Goal: Contribute content: Contribute content

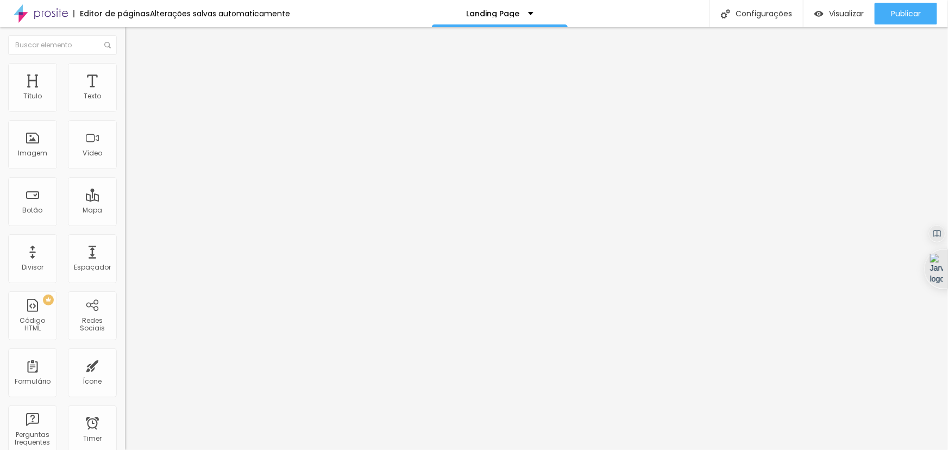
click at [125, 68] on img at bounding box center [130, 68] width 10 height 10
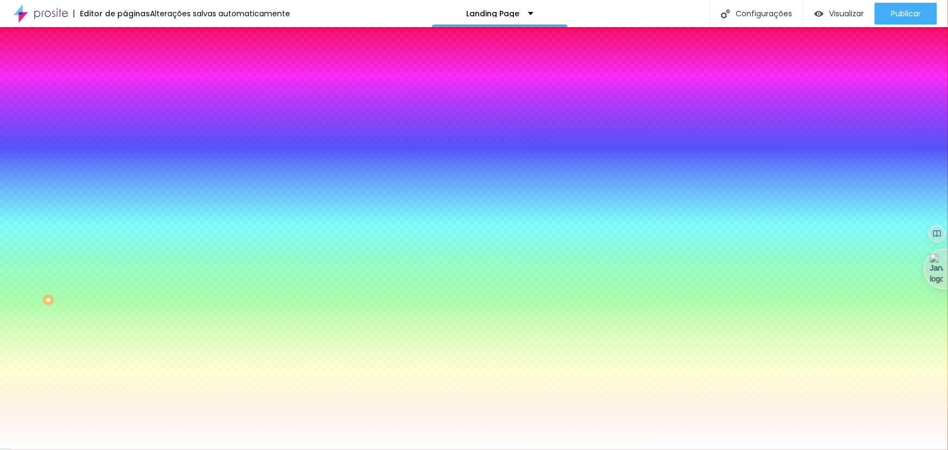
click at [135, 77] on span "Avançado" at bounding box center [153, 81] width 36 height 9
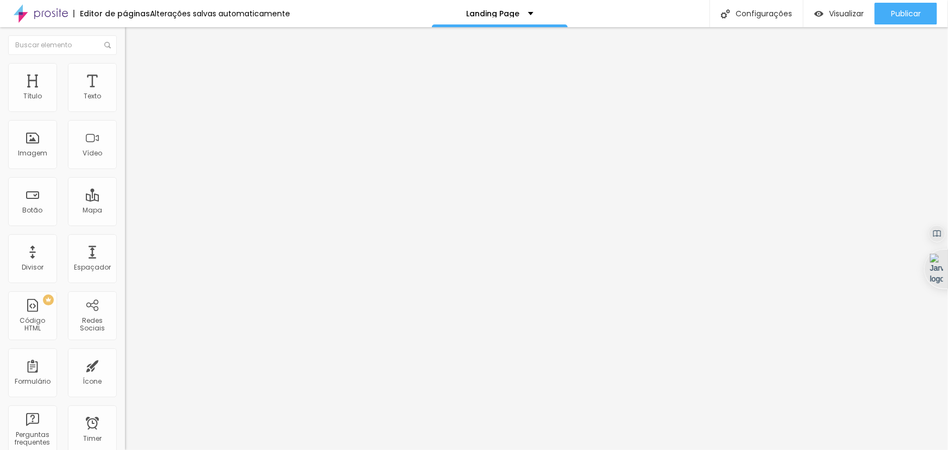
click at [125, 69] on img at bounding box center [130, 68] width 10 height 10
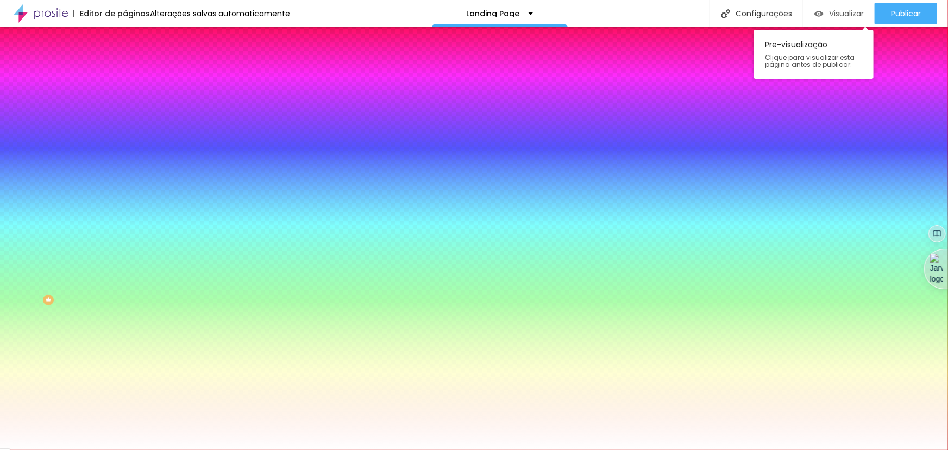
click at [840, 19] on div "Visualizar" at bounding box center [838, 14] width 49 height 22
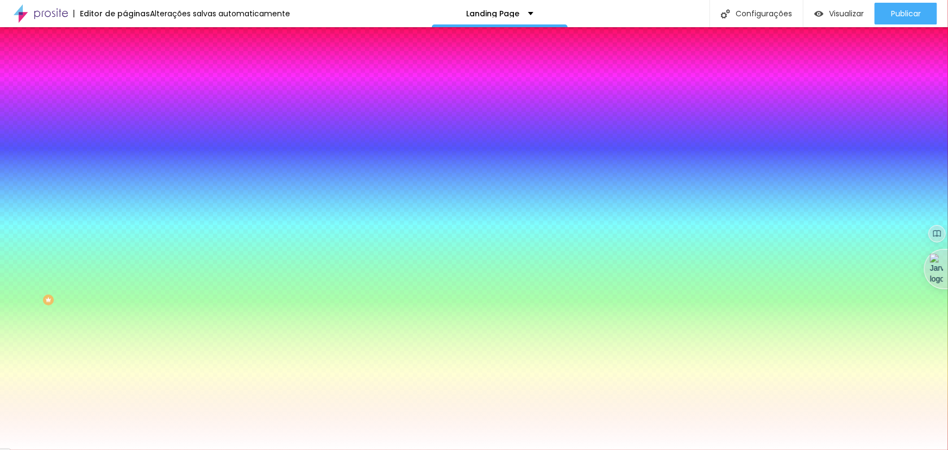
click at [130, 354] on icon "button" at bounding box center [132, 352] width 4 height 4
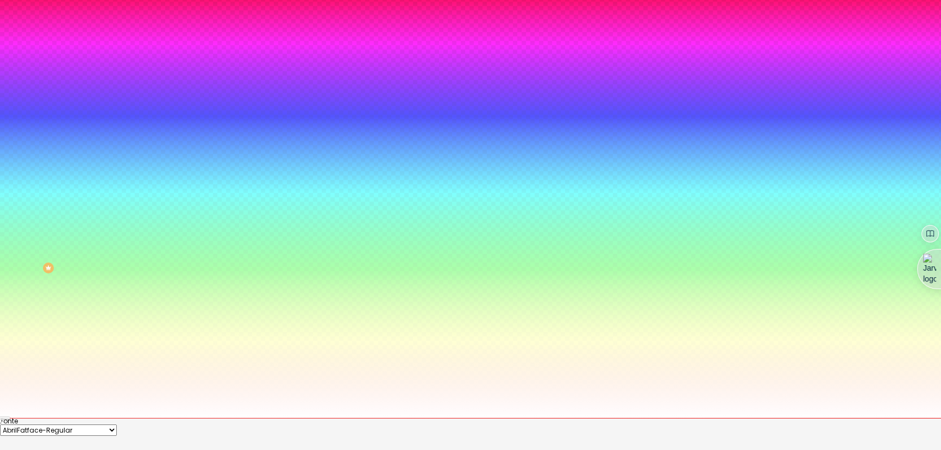
scroll to position [49, 0]
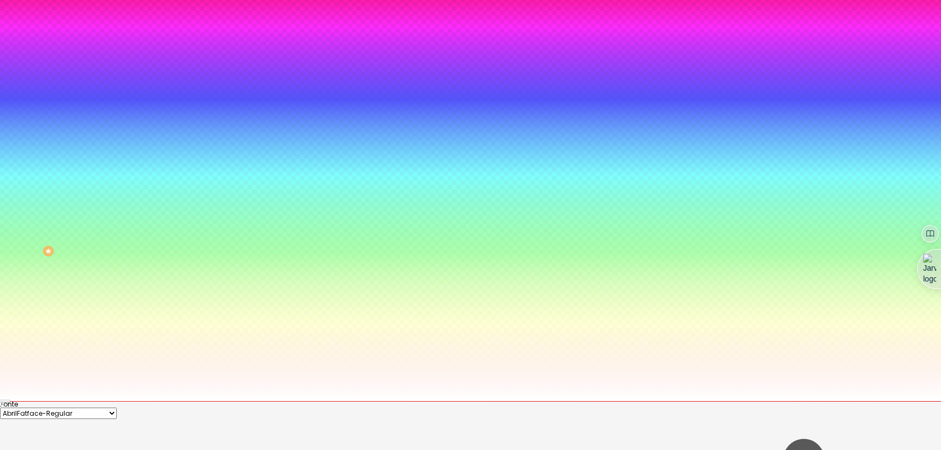
type input "15"
type input "14"
type input "13"
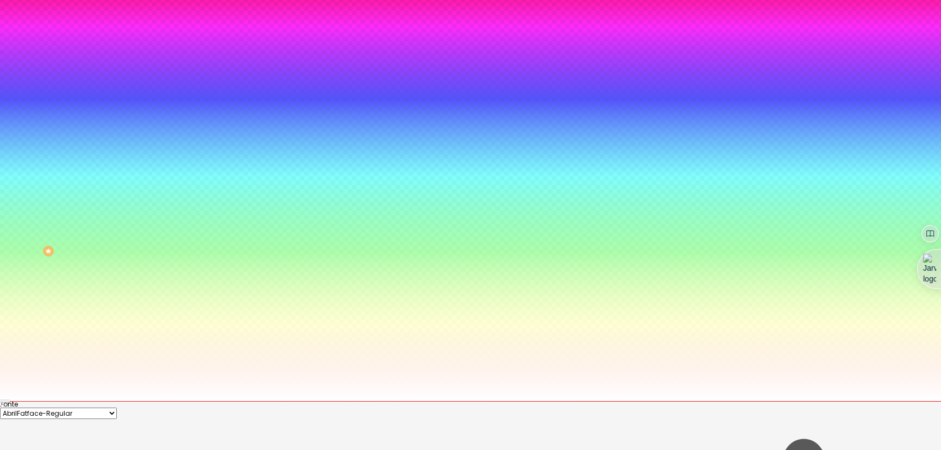
type input "13"
type input "14"
type input "15"
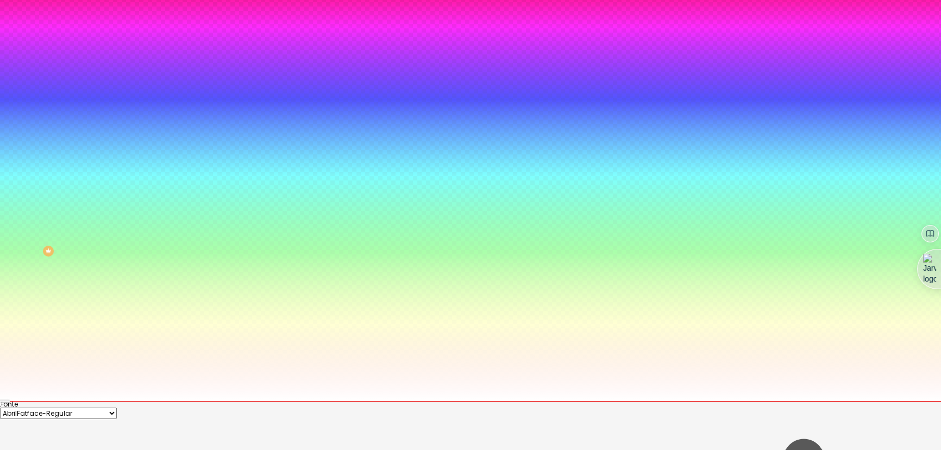
type input "16"
type input "17"
type input "18"
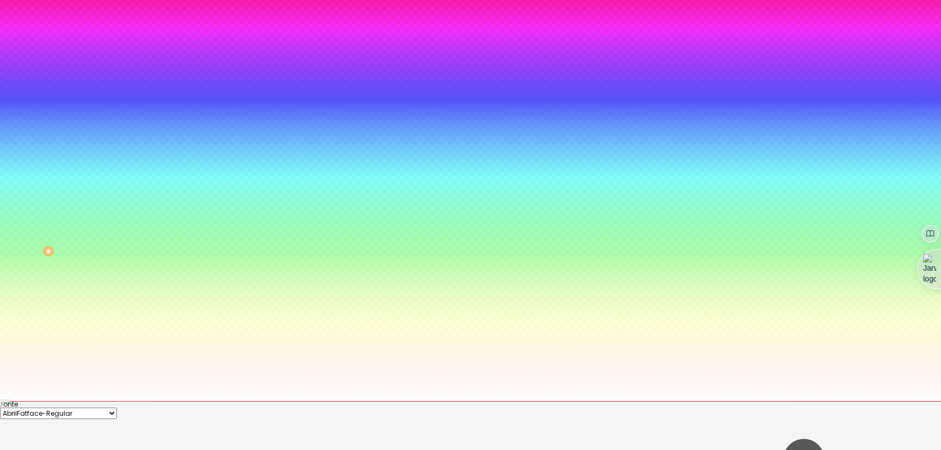
type input "18"
type input "17"
type input "16"
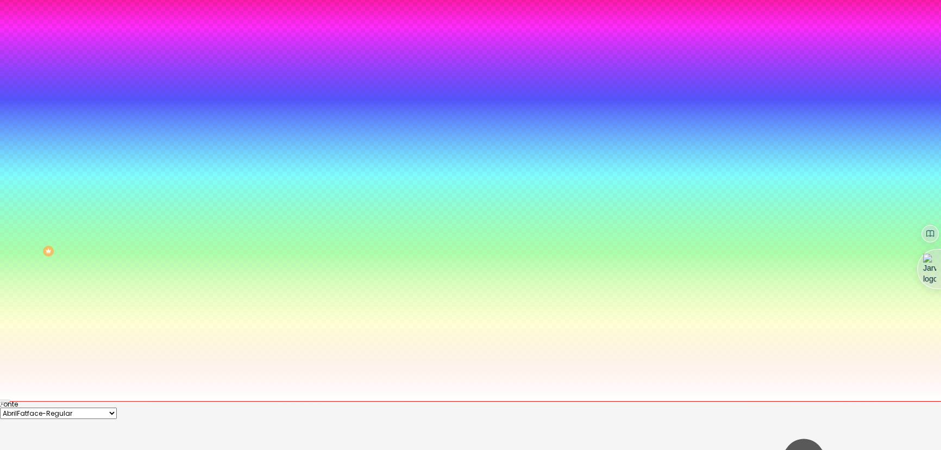
type input "15"
type input "14"
drag, startPoint x: 167, startPoint y: 389, endPoint x: 160, endPoint y: 392, distance: 7.1
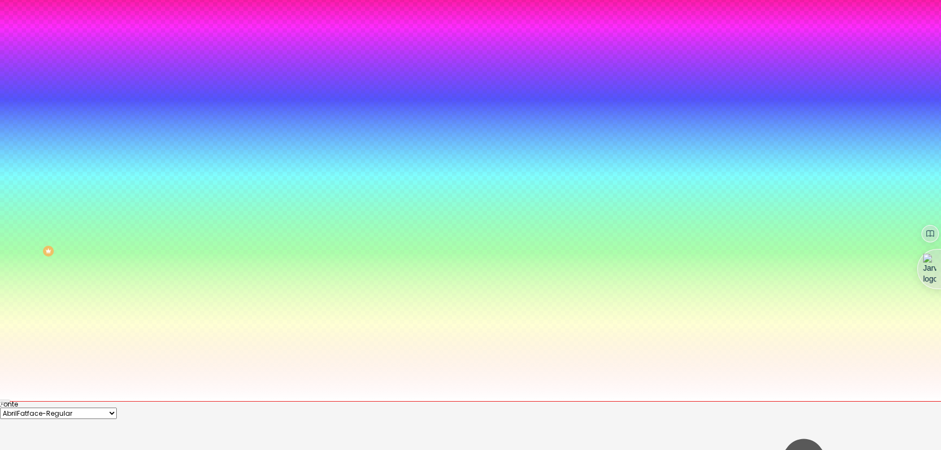
type input "14"
click at [109, 401] on div at bounding box center [470, 401] width 941 height 0
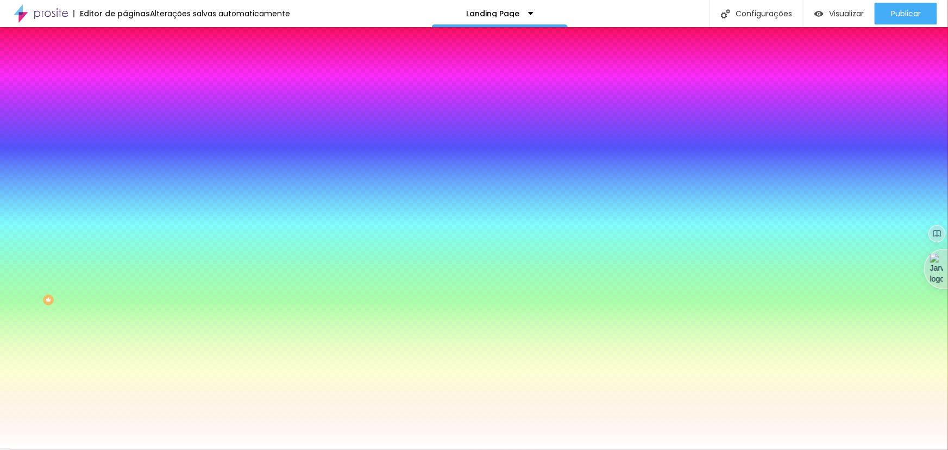
click at [129, 240] on icon "button" at bounding box center [133, 236] width 8 height 8
click at [129, 251] on icon "button" at bounding box center [132, 248] width 7 height 7
type input "15"
type input "14"
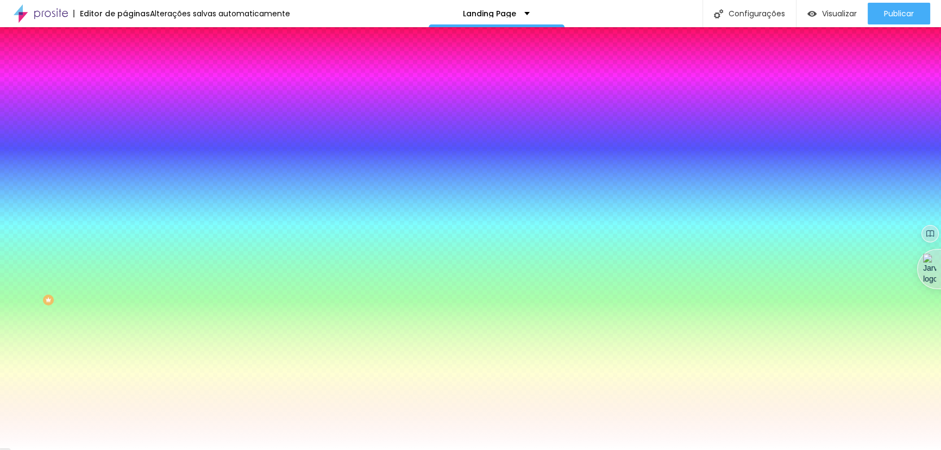
type input "14"
type input "13"
type input "12"
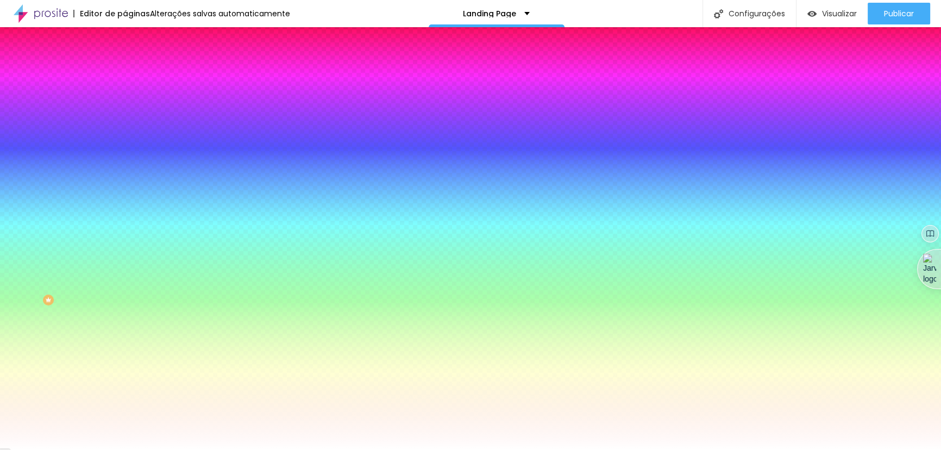
type input "11"
type input "10"
type input "11"
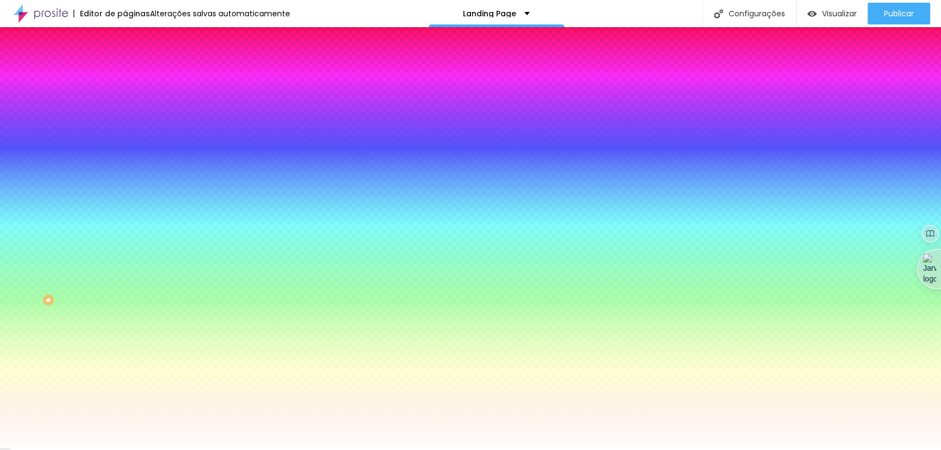
type input "11"
type input "12"
drag, startPoint x: 164, startPoint y: 335, endPoint x: 152, endPoint y: 335, distance: 11.9
type input "12"
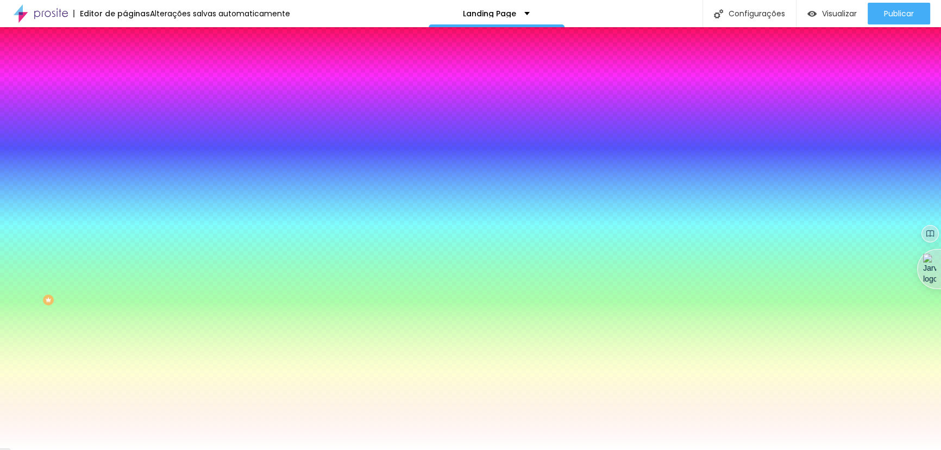
click at [26, 449] on div at bounding box center [470, 450] width 941 height 0
click at [129, 282] on icon "button" at bounding box center [132, 278] width 7 height 7
type input "1"
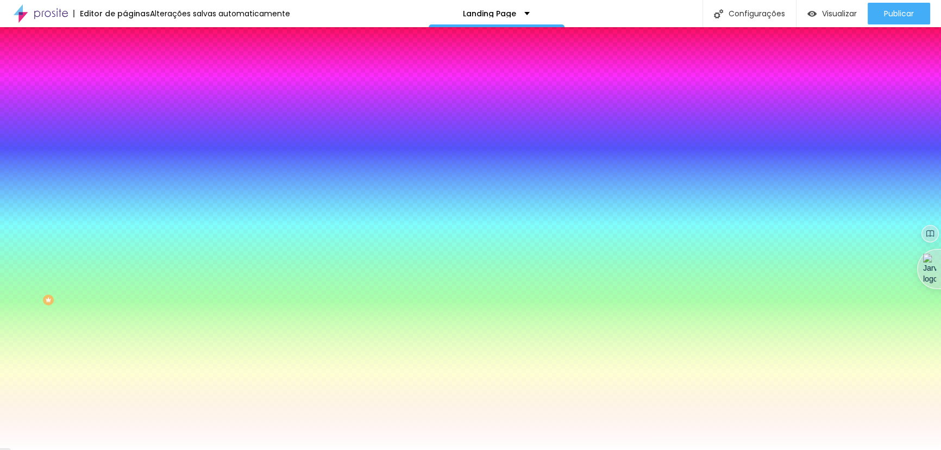
type input "2"
type input "3"
type input "4"
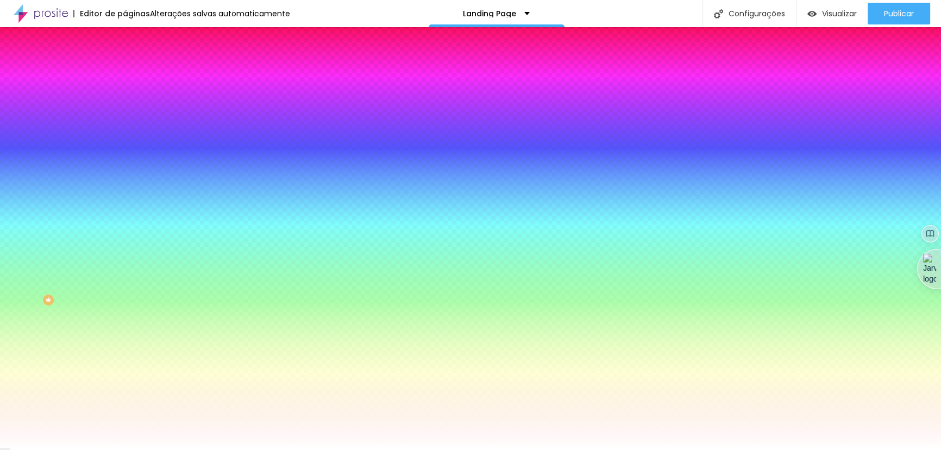
type input "4"
type input "5"
type input "6"
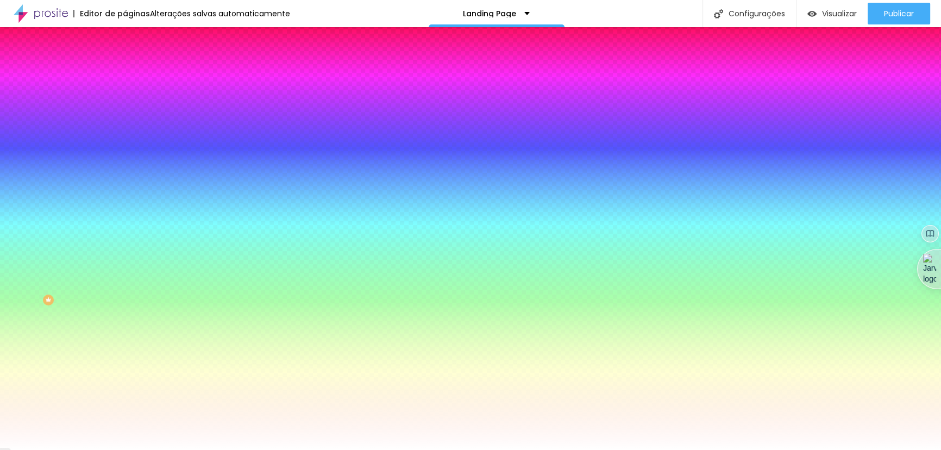
type input "7"
type input "8"
type input "9"
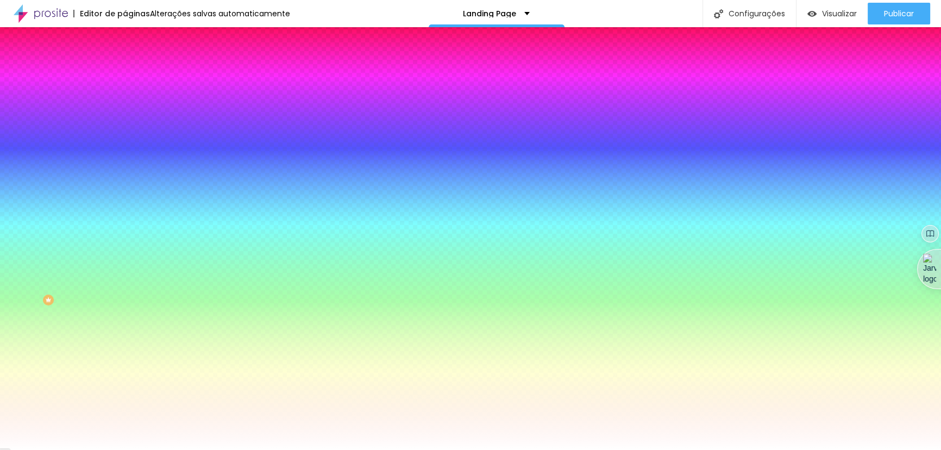
type input "9"
type input "10"
type input "11"
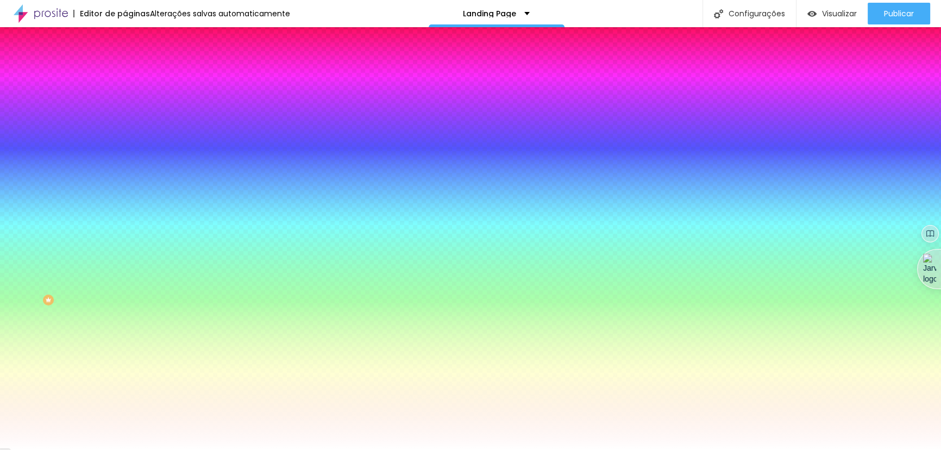
type input "12"
type input "13"
type input "14"
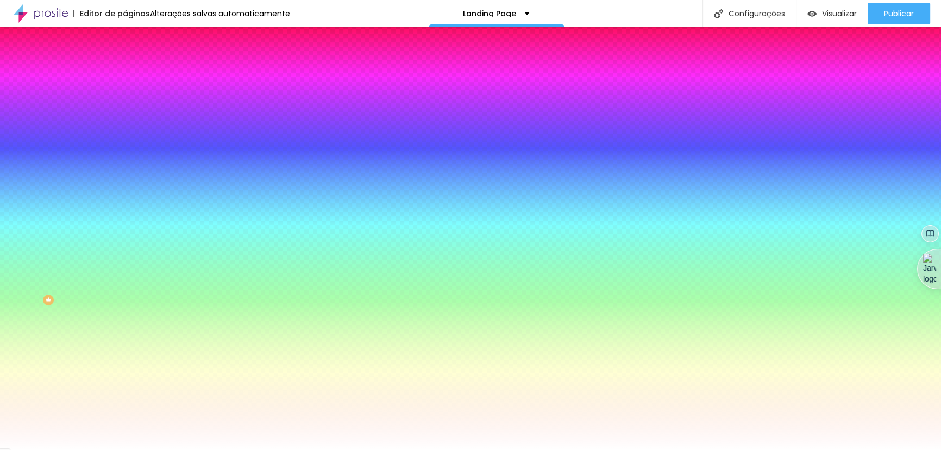
type input "14"
type input "15"
type input "16"
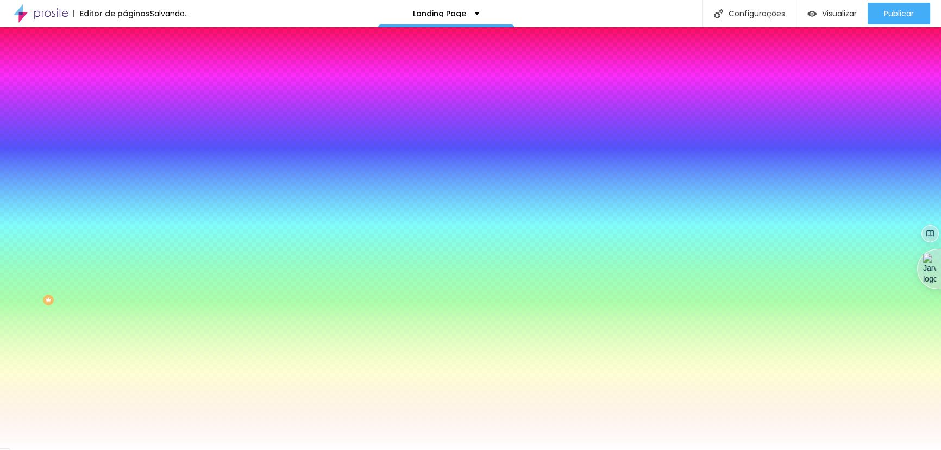
type input "17"
type input "18"
type input "19"
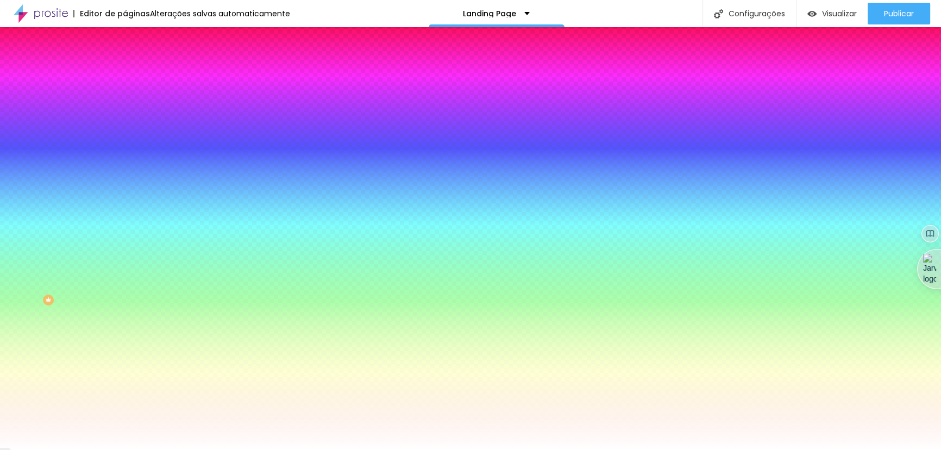
type input "19"
type input "18"
drag, startPoint x: 119, startPoint y: 324, endPoint x: 190, endPoint y: 333, distance: 71.3
type input "18"
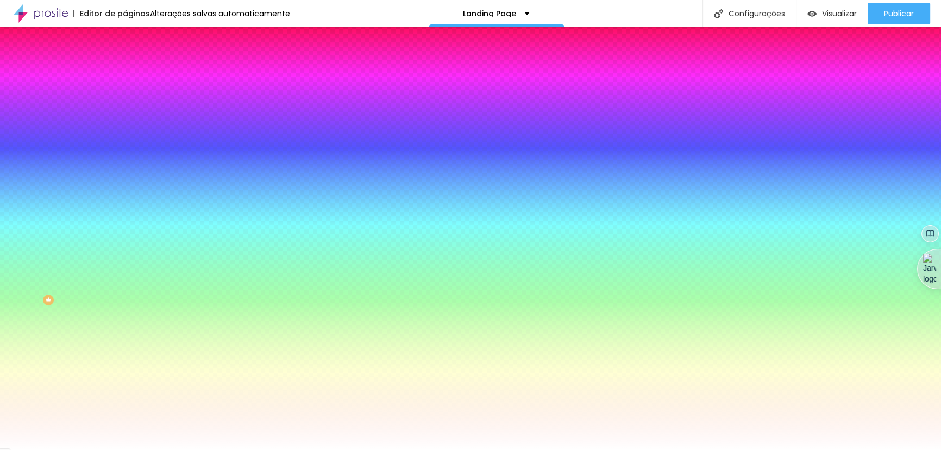
type input "1"
type input "2"
type input "1"
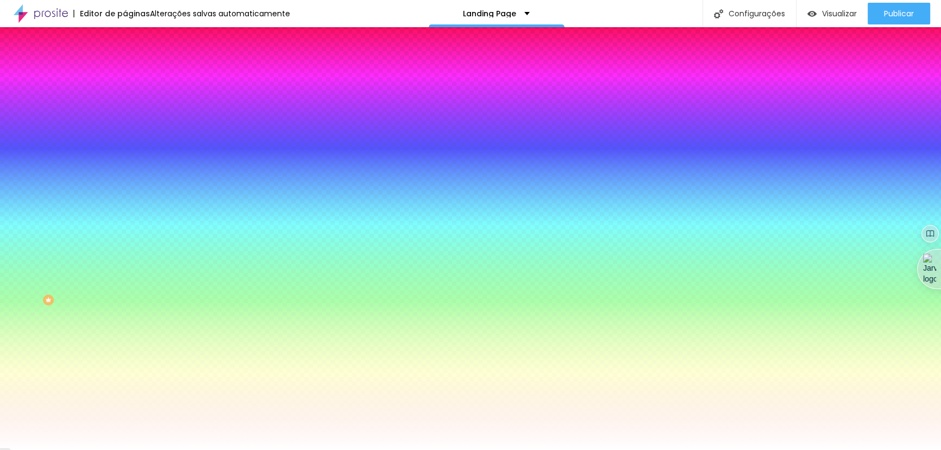
type input "1"
type input "2"
type input "1"
drag, startPoint x: 119, startPoint y: 356, endPoint x: 150, endPoint y: 356, distance: 31.5
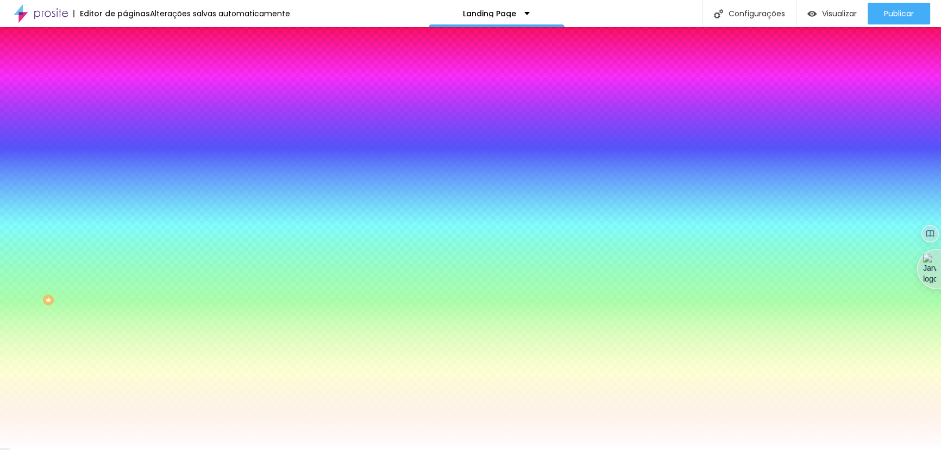
type input "1"
click at [152, 449] on div at bounding box center [470, 450] width 941 height 0
click at [125, 313] on button "button" at bounding box center [132, 315] width 15 height 11
click at [200, 449] on div at bounding box center [470, 456] width 941 height 0
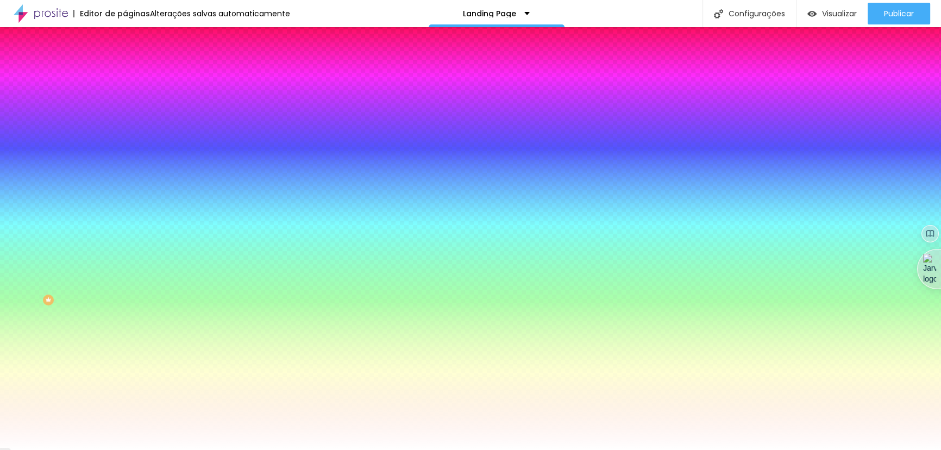
type input "6"
type input "8"
type input "10"
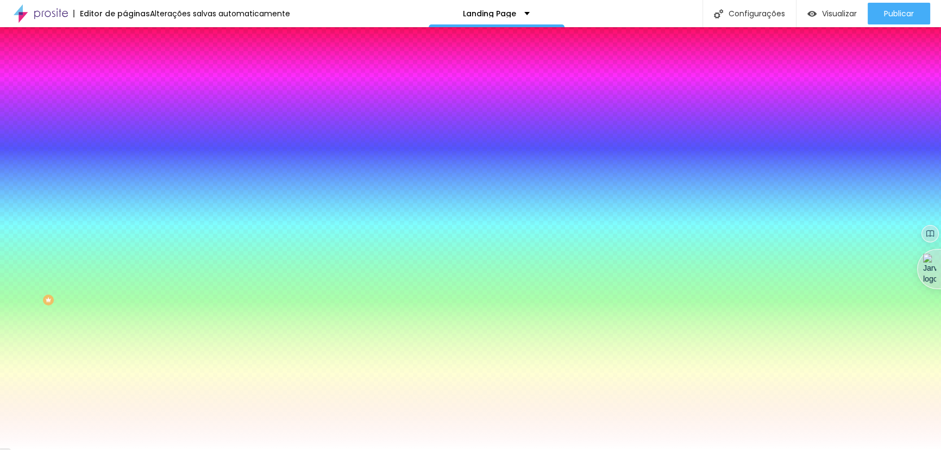
type input "10"
type input "12"
type input "14"
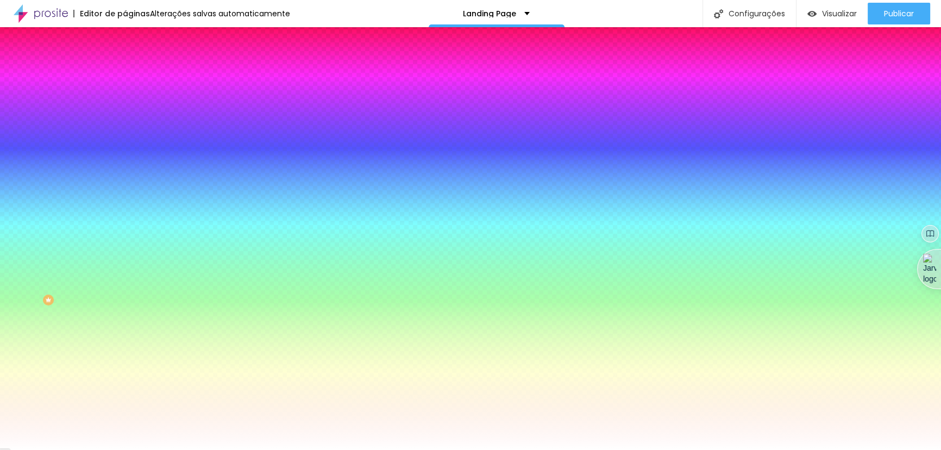
type input "16"
type input "18"
type input "22"
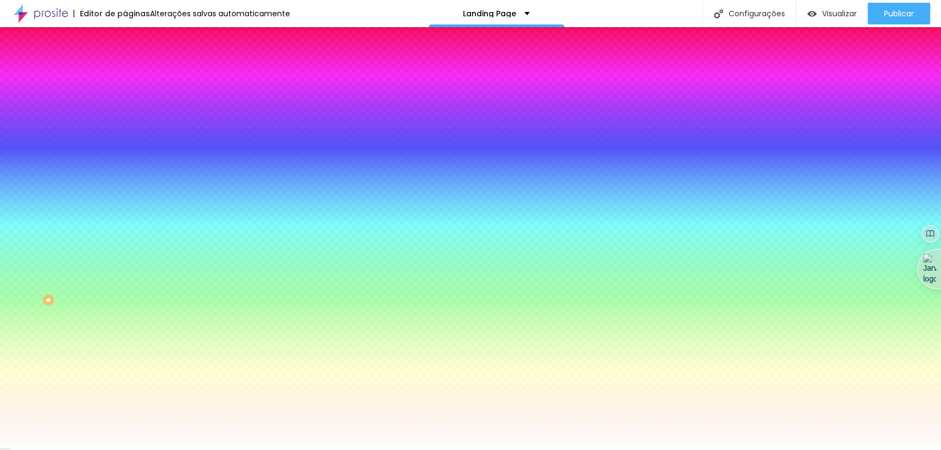
type input "22"
type input "24"
type input "26"
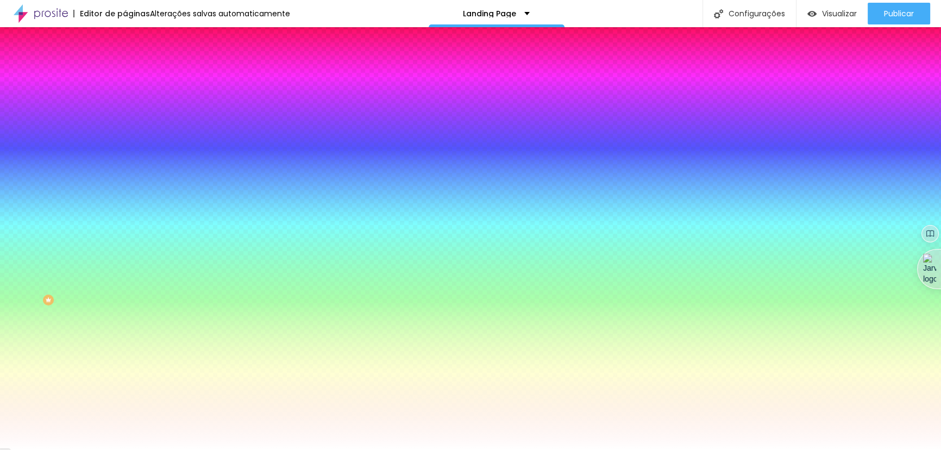
type input "30"
type input "32"
type input "34"
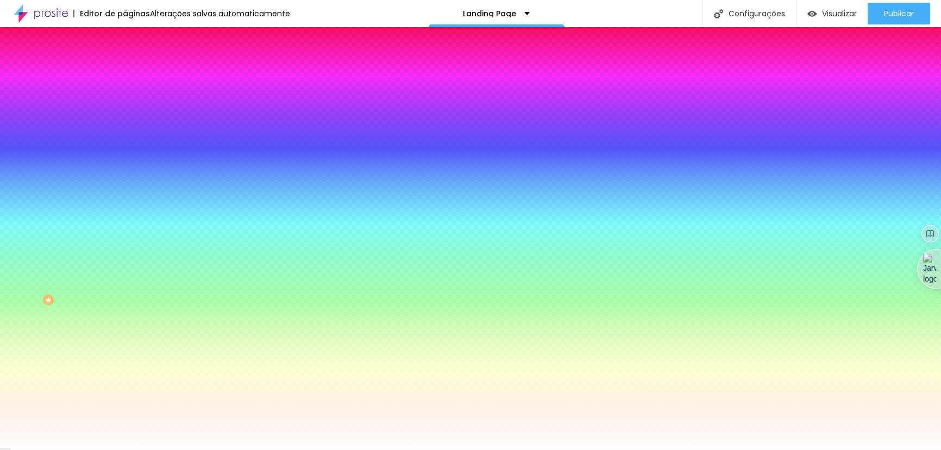
type input "34"
type input "36"
type input "40"
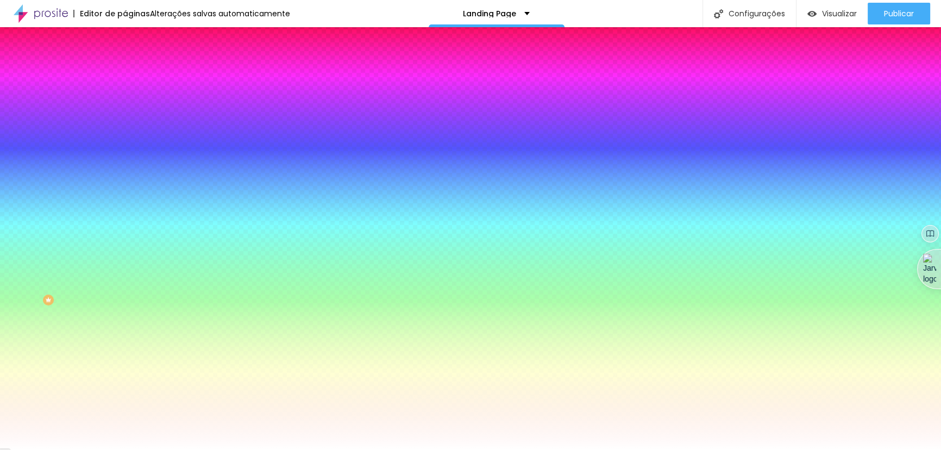
type input "42"
type input "47"
type input "53"
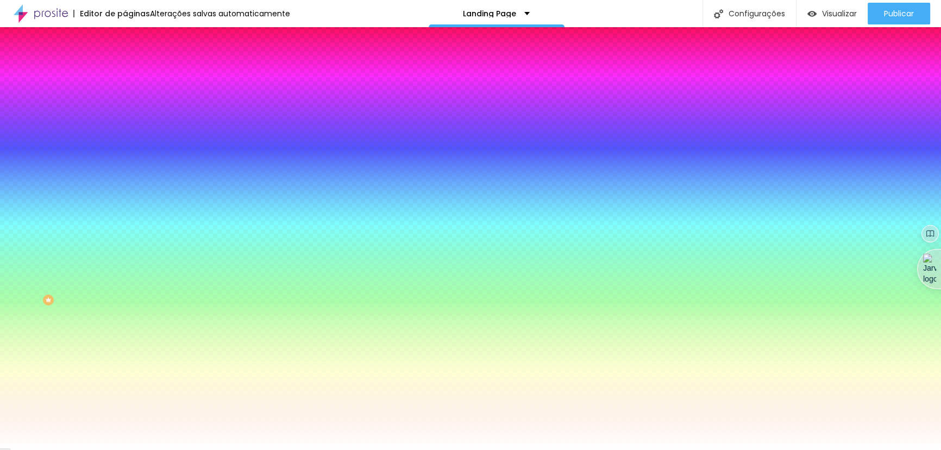
type input "53"
type input "57"
type input "59"
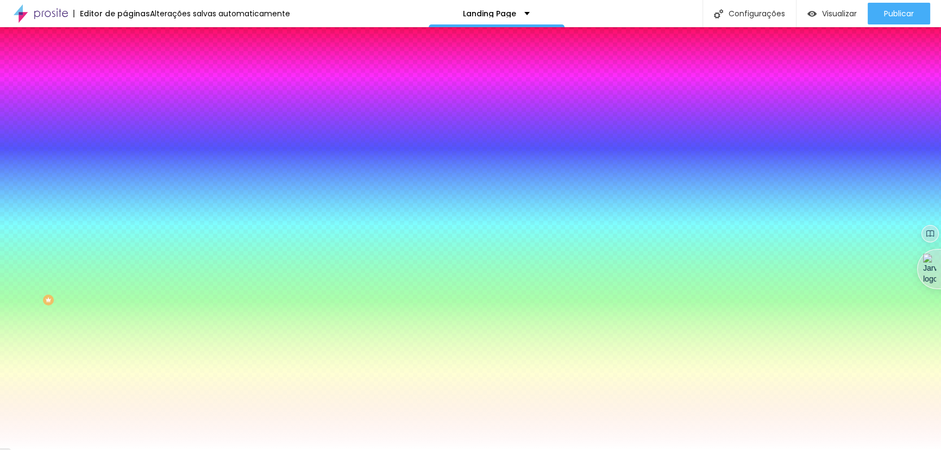
type input "61"
type input "63"
type input "61"
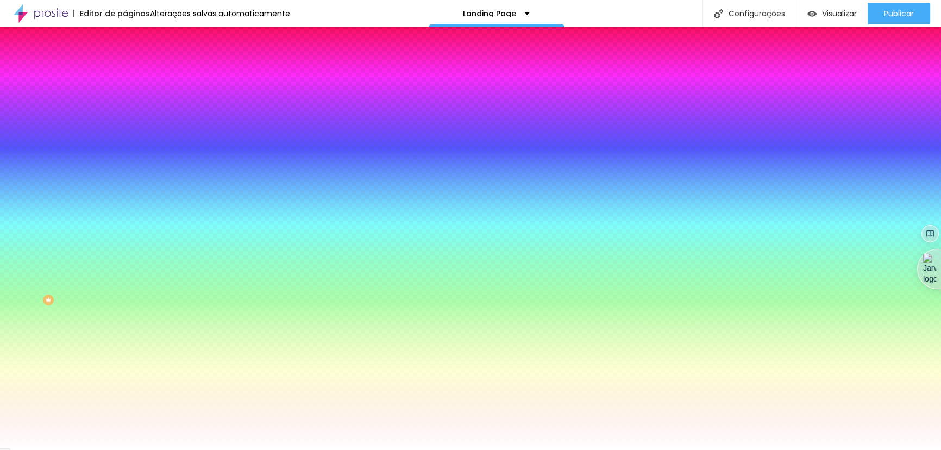
type input "61"
type input "59"
type input "57"
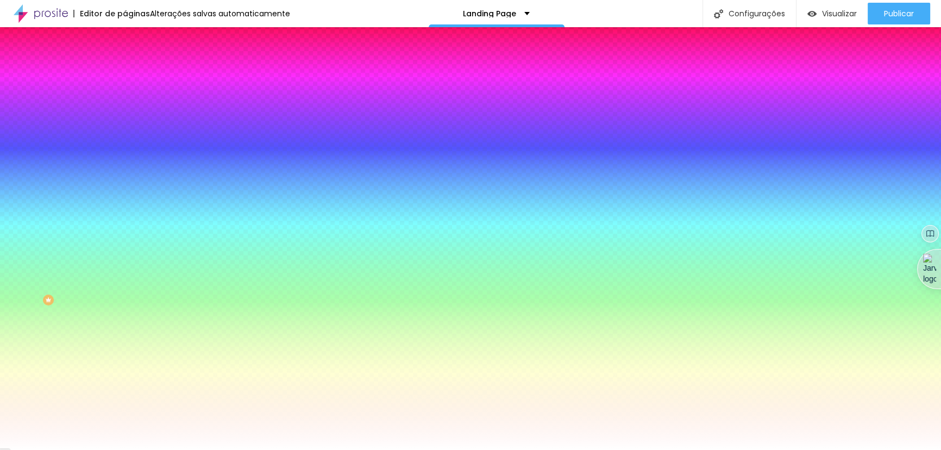
type input "55"
type input "53"
type input "51"
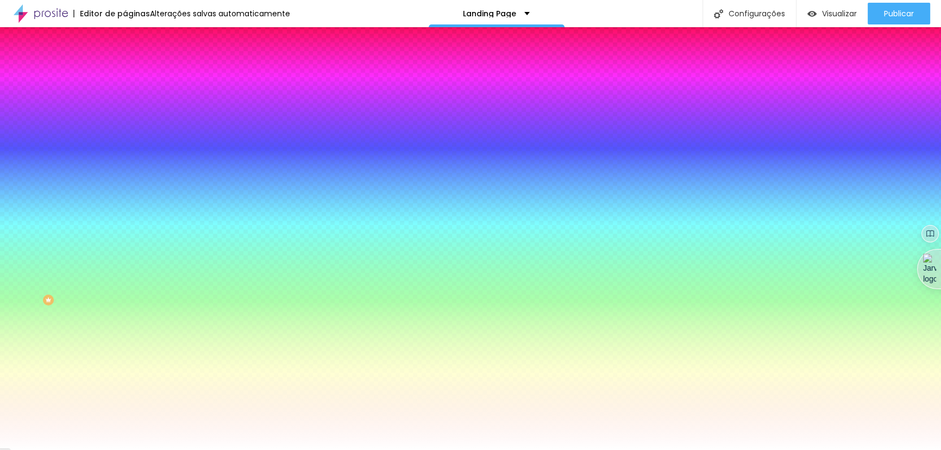
type input "51"
type input "49"
type input "47"
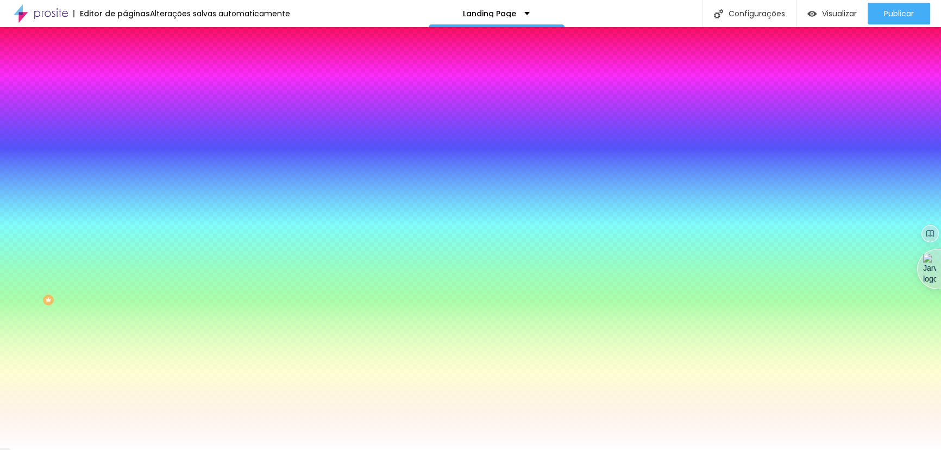
type input "45"
type input "42"
type input "40"
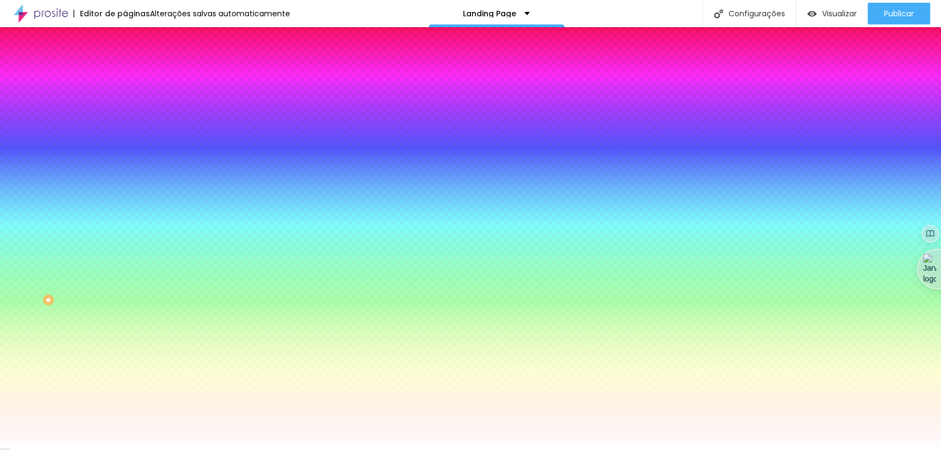
type input "40"
type input "38"
type input "36"
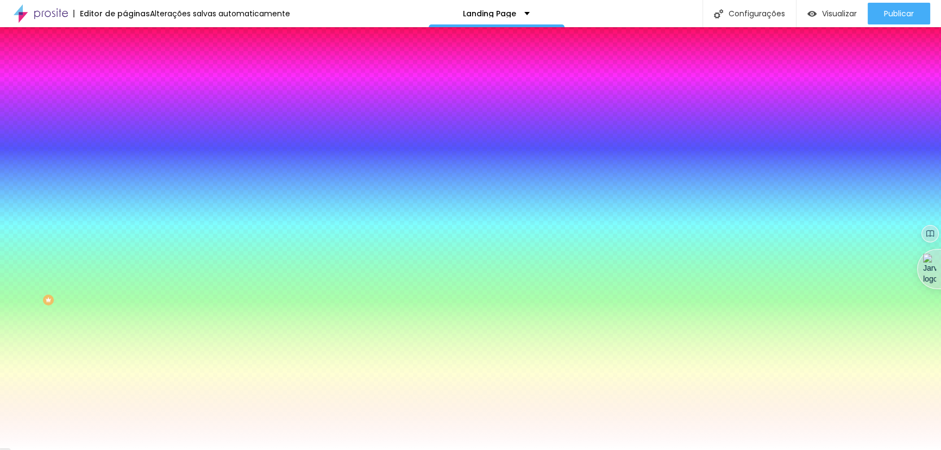
type input "34"
type input "32"
type input "30"
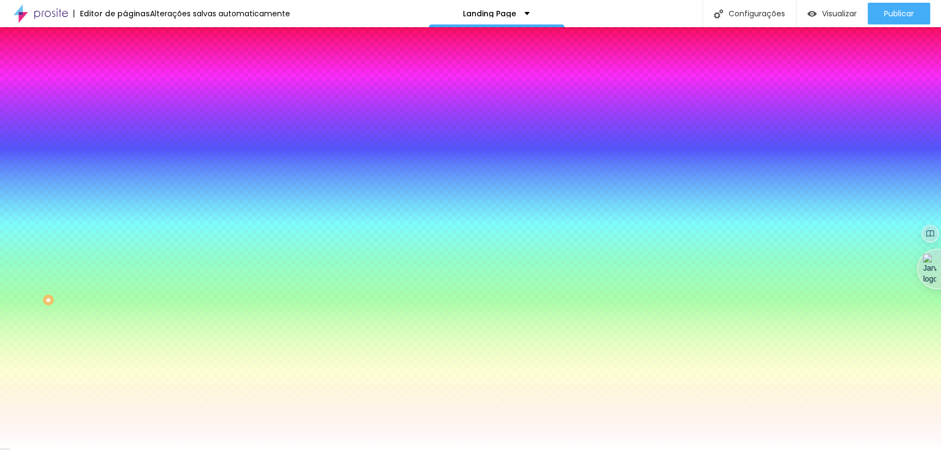
type input "30"
type input "28"
type input "26"
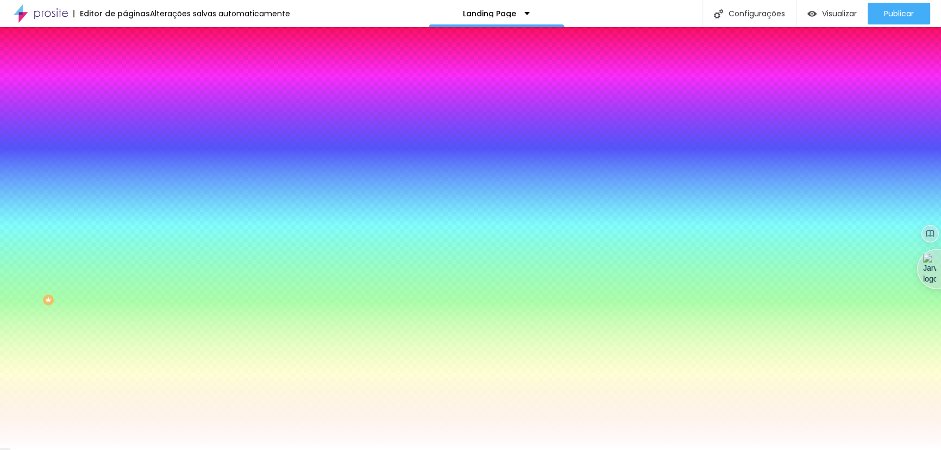
type input "24"
type input "22"
type input "20"
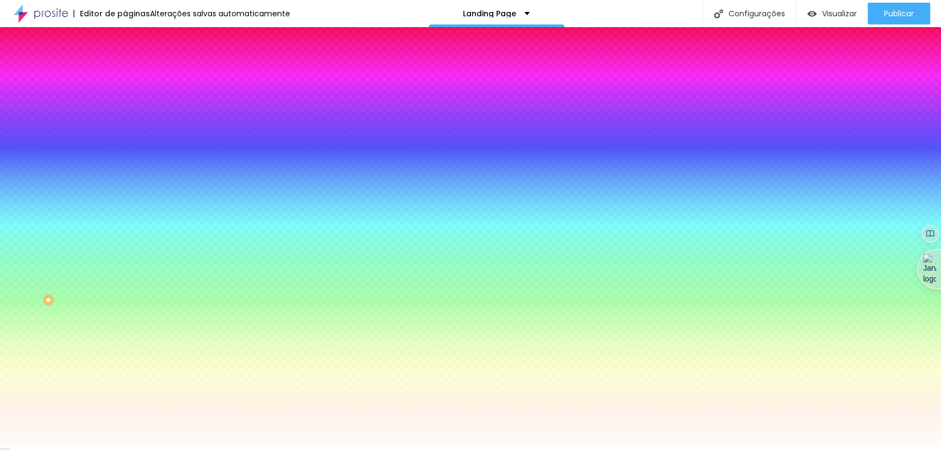
type input "20"
type input "18"
type input "16"
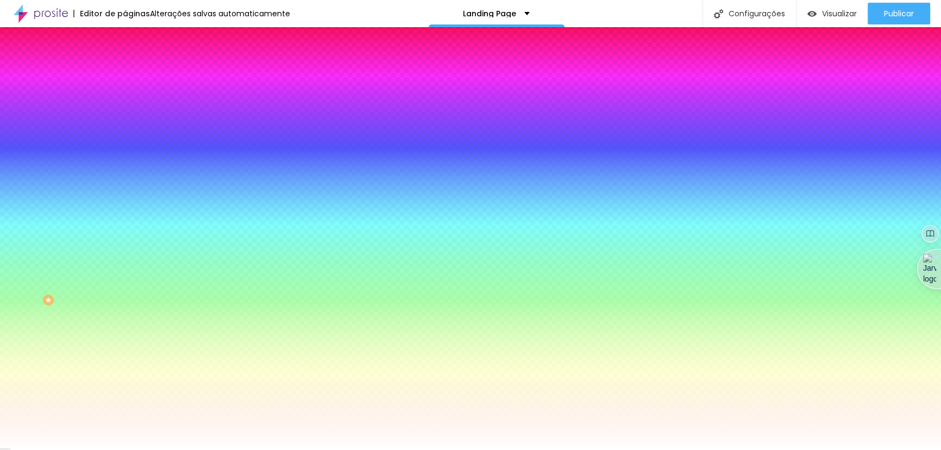
type input "14"
type input "12"
type input "10"
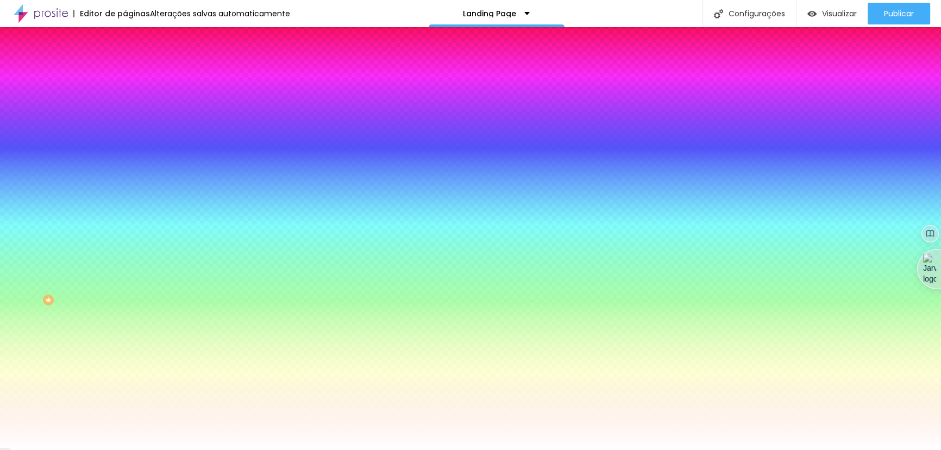
type input "10"
type input "8"
type input "6"
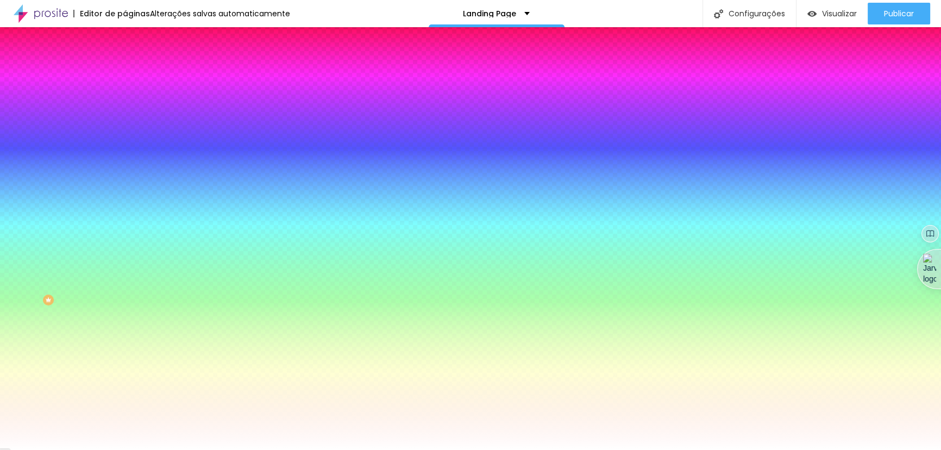
type input "4"
type input "2"
type input "0"
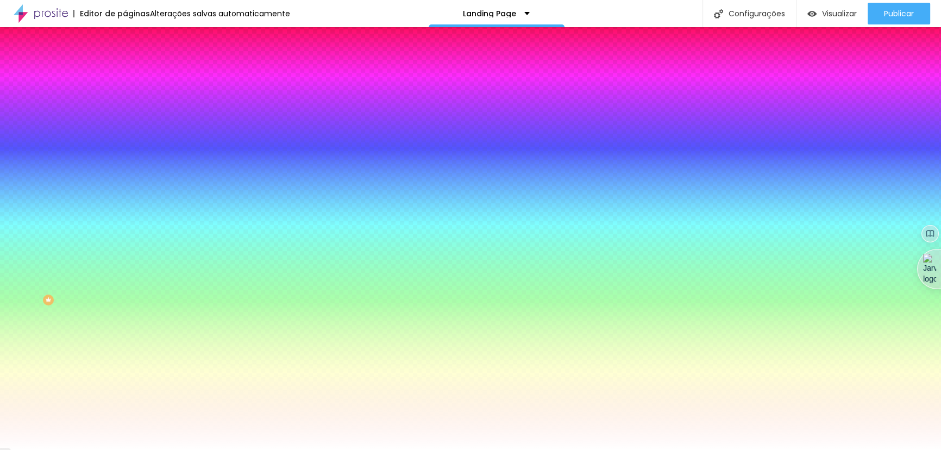
drag, startPoint x: 180, startPoint y: 445, endPoint x: 169, endPoint y: 437, distance: 13.1
type input "0"
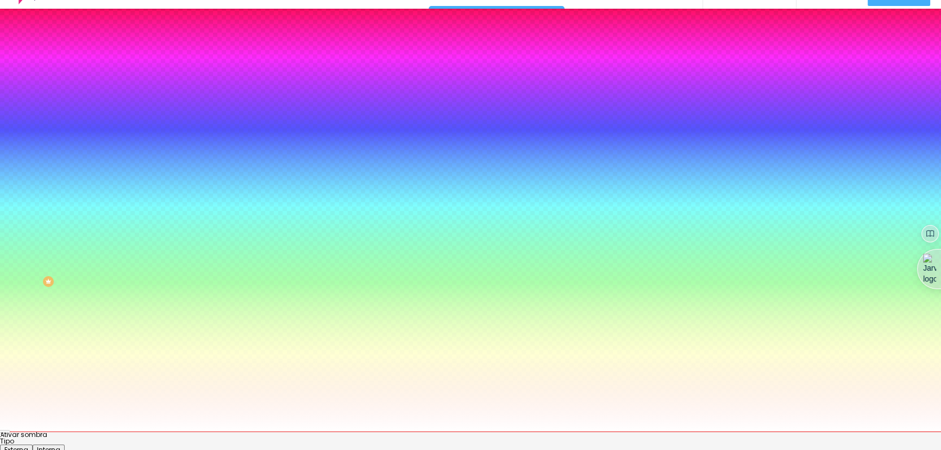
scroll to position [29, 0]
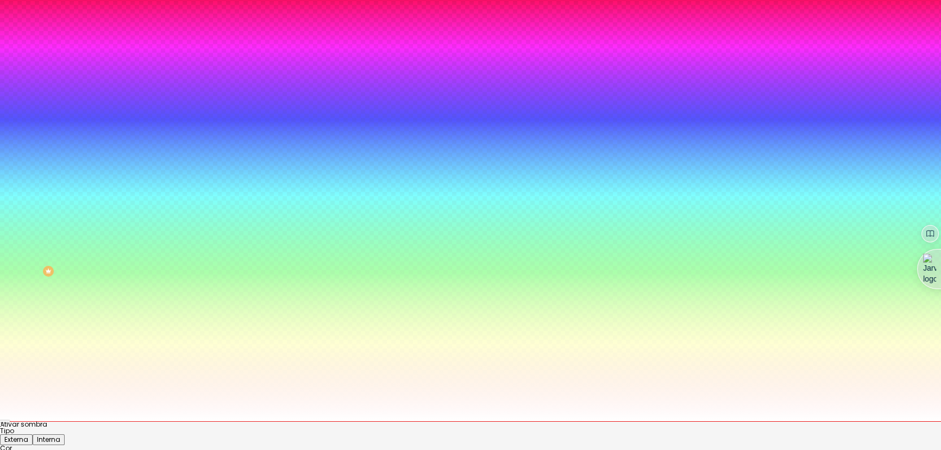
click at [90, 421] on div at bounding box center [470, 421] width 941 height 0
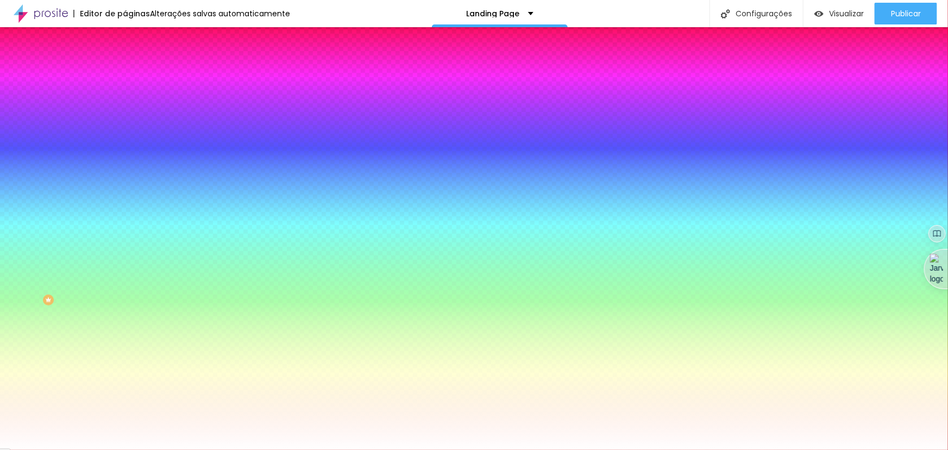
click at [125, 214] on div at bounding box center [187, 214] width 125 height 0
click at [97, 282] on div at bounding box center [474, 225] width 948 height 450
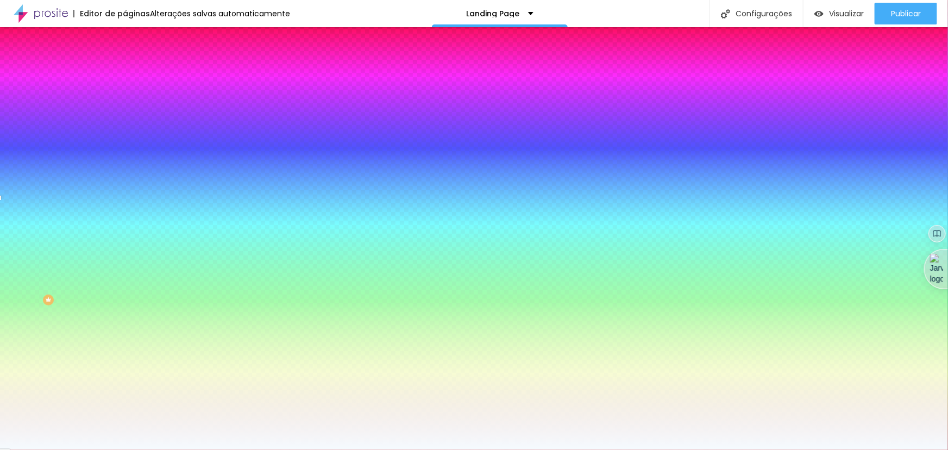
type input "#F5FBFF"
drag, startPoint x: 68, startPoint y: 260, endPoint x: 18, endPoint y: 245, distance: 52.7
click at [125, 224] on div at bounding box center [187, 224] width 125 height 0
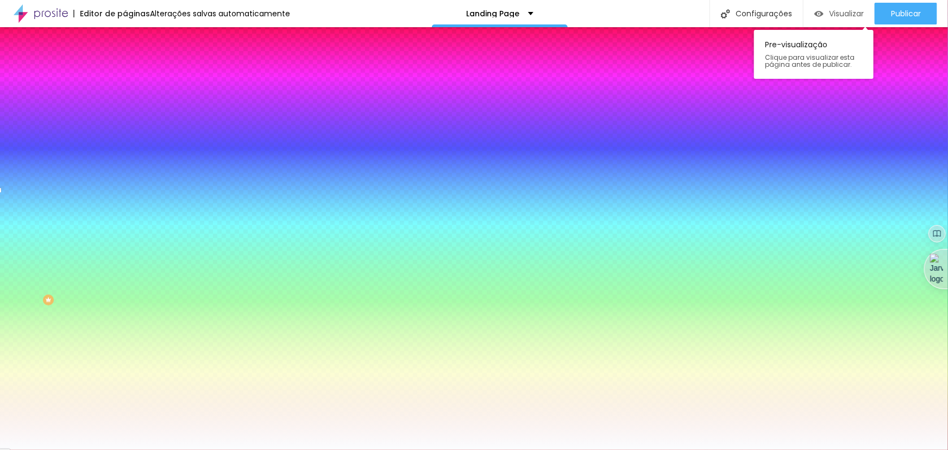
click at [825, 11] on div "Visualizar" at bounding box center [838, 13] width 49 height 9
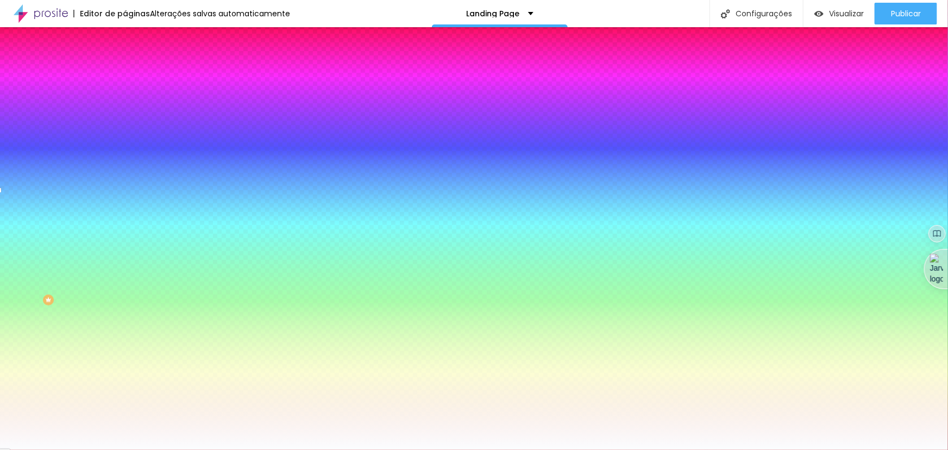
click at [125, 358] on button "button" at bounding box center [132, 352] width 15 height 11
click at [20, 449] on div at bounding box center [470, 450] width 941 height 0
click at [125, 62] on img at bounding box center [130, 57] width 10 height 10
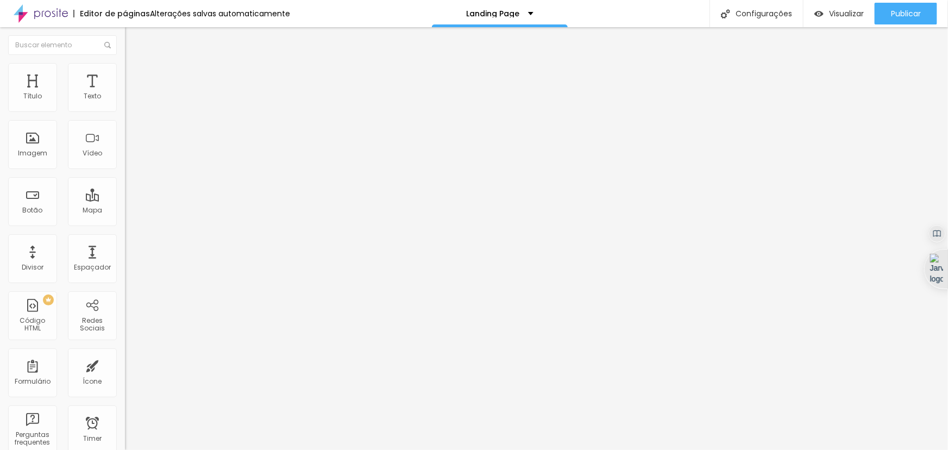
click at [132, 106] on div "Contato" at bounding box center [187, 101] width 111 height 10
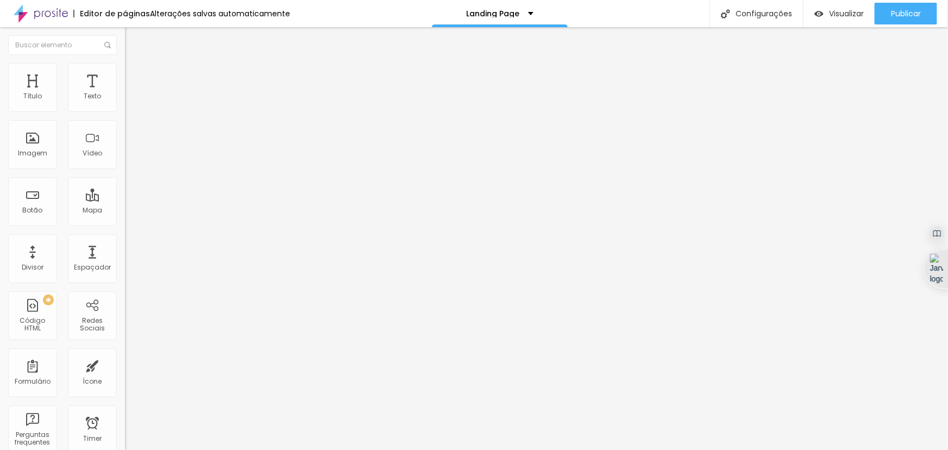
type input "contato@lyrajr.com"
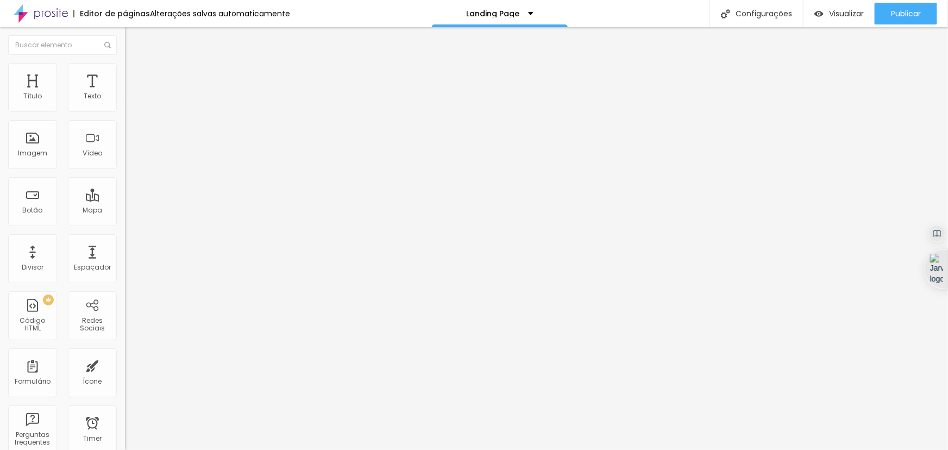
drag, startPoint x: 332, startPoint y: 84, endPoint x: 297, endPoint y: 91, distance: 35.5
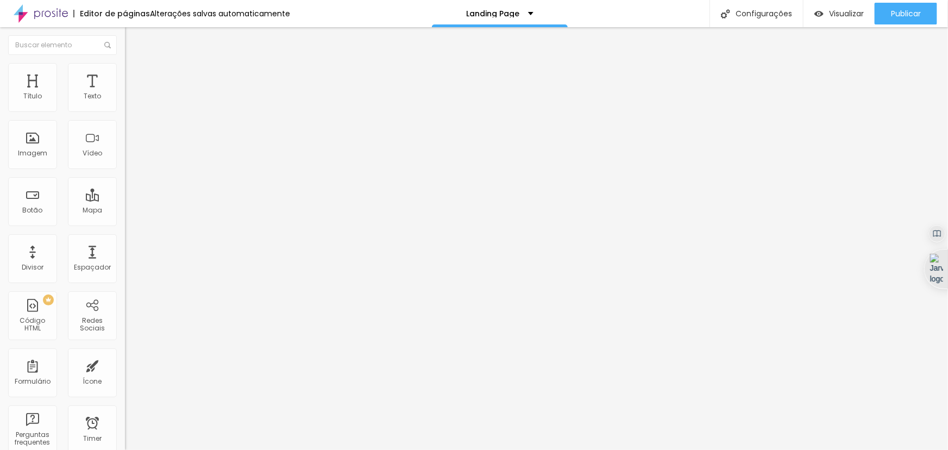
click at [132, 106] on div "Formulario de melling" at bounding box center [187, 101] width 111 height 10
click at [125, 110] on img at bounding box center [128, 113] width 7 height 7
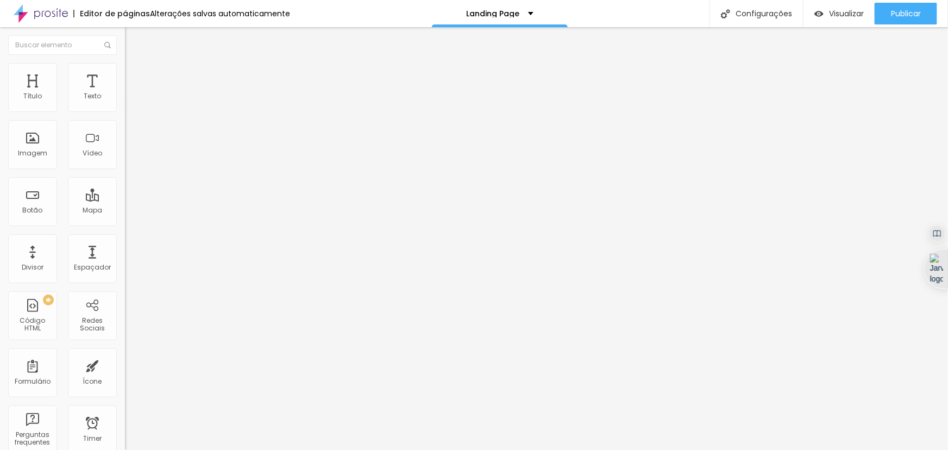
scroll to position [49, 0]
drag, startPoint x: 378, startPoint y: 266, endPoint x: 298, endPoint y: 265, distance: 80.4
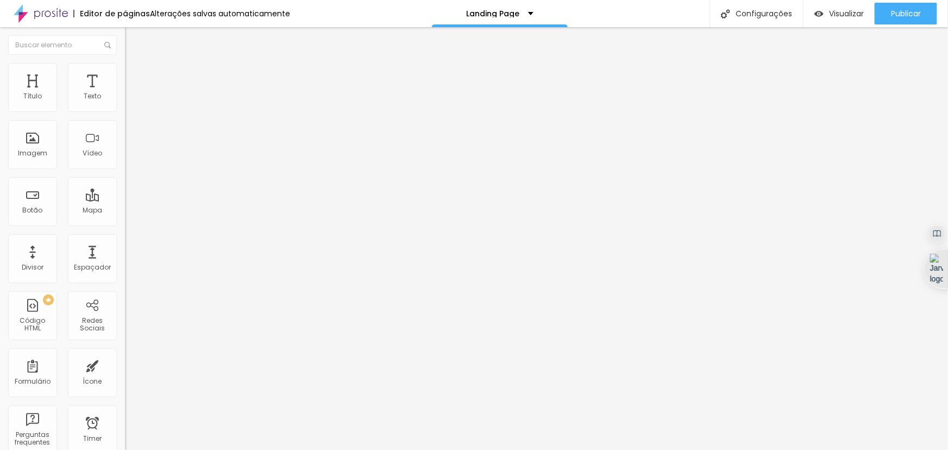
drag, startPoint x: 335, startPoint y: 229, endPoint x: 368, endPoint y: 239, distance: 35.1
drag, startPoint x: 365, startPoint y: 254, endPoint x: 338, endPoint y: 250, distance: 27.4
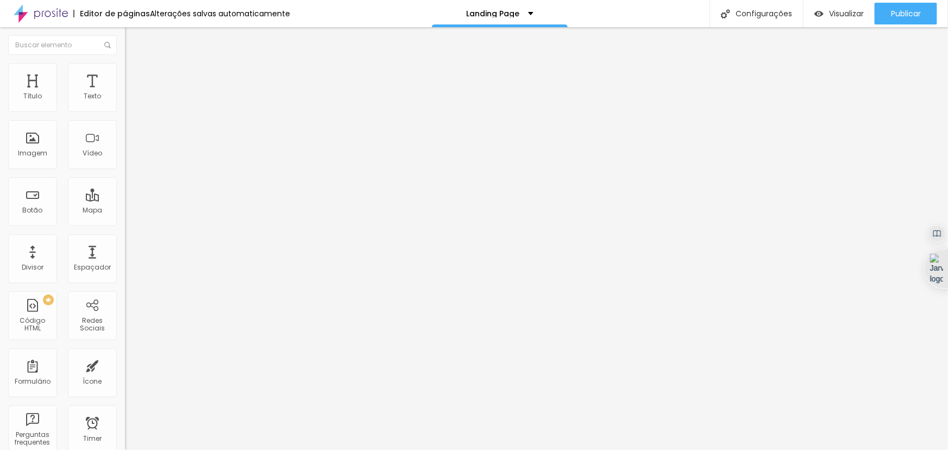
drag, startPoint x: 386, startPoint y: 249, endPoint x: 338, endPoint y: 249, distance: 47.3
drag, startPoint x: 370, startPoint y: 276, endPoint x: 337, endPoint y: 281, distance: 33.5
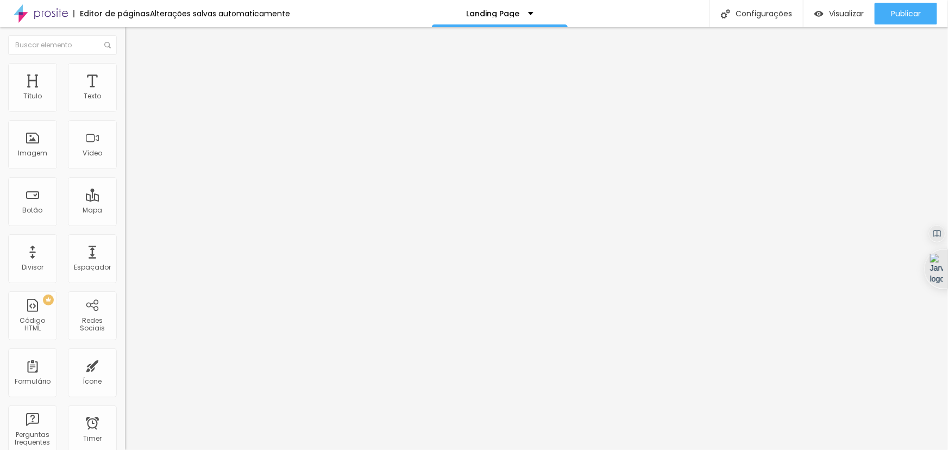
drag, startPoint x: 365, startPoint y: 279, endPoint x: 337, endPoint y: 282, distance: 28.5
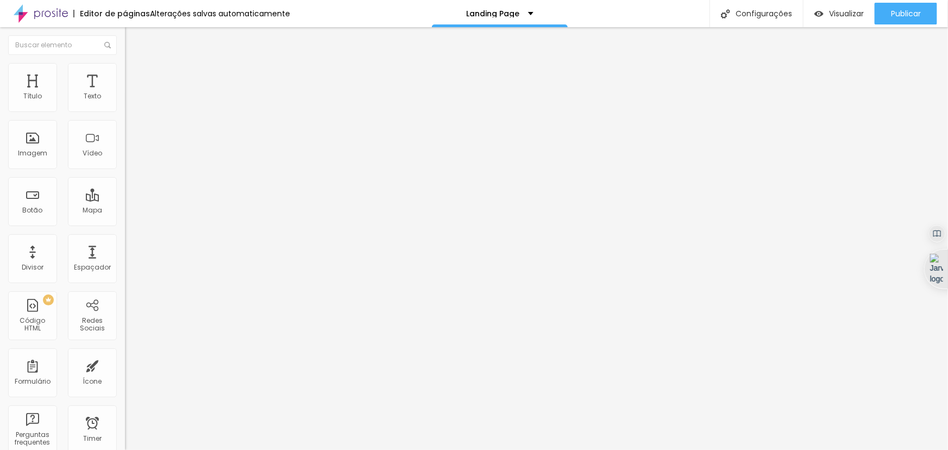
drag, startPoint x: 372, startPoint y: 303, endPoint x: 333, endPoint y: 308, distance: 38.9
drag, startPoint x: 361, startPoint y: 325, endPoint x: 335, endPoint y: 325, distance: 25.5
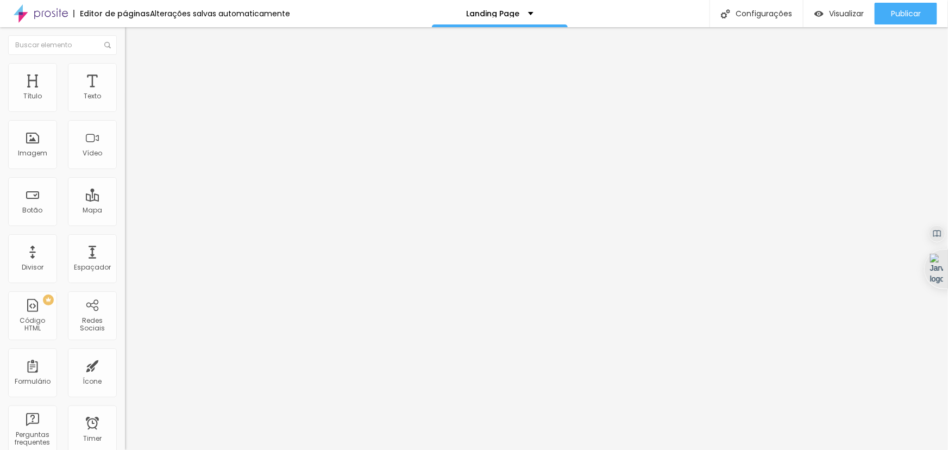
drag, startPoint x: 369, startPoint y: 349, endPoint x: 333, endPoint y: 357, distance: 36.2
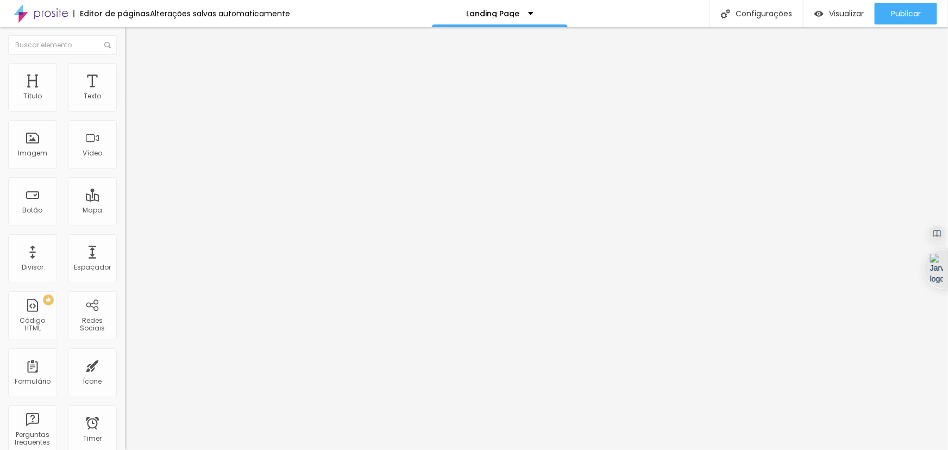
drag, startPoint x: 293, startPoint y: 313, endPoint x: 312, endPoint y: 94, distance: 219.1
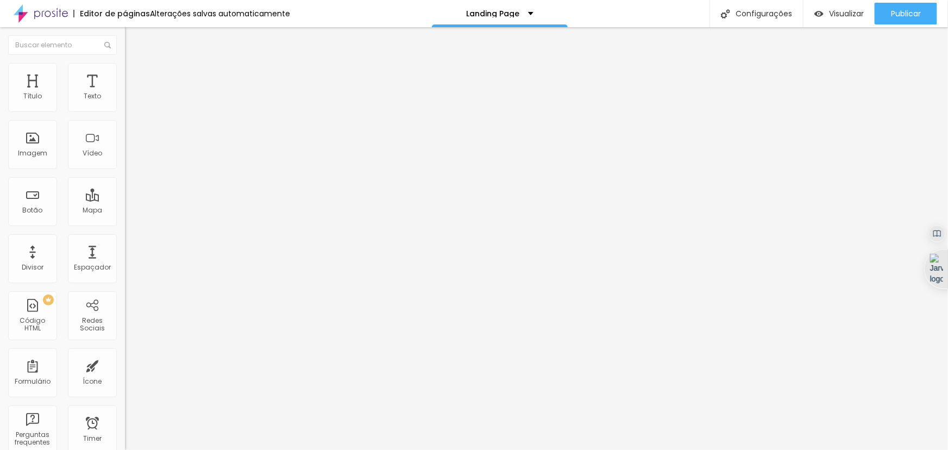
scroll to position [197, 0]
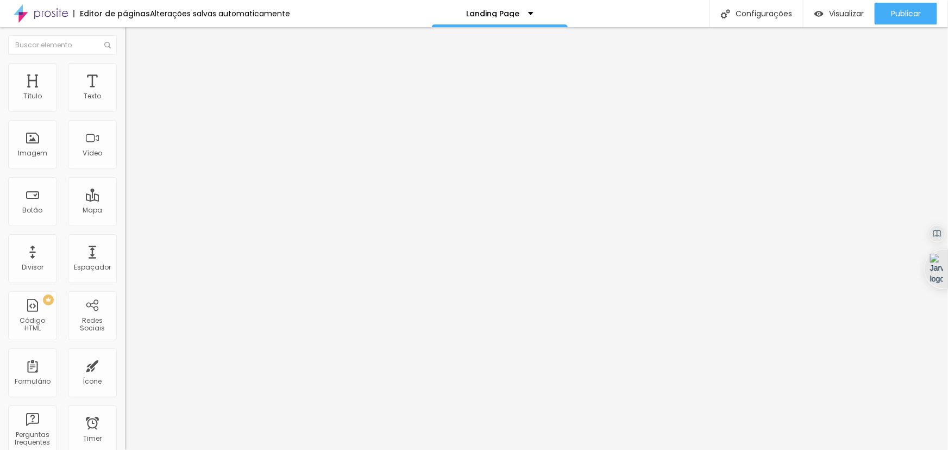
drag, startPoint x: 604, startPoint y: 218, endPoint x: 464, endPoint y: 229, distance: 140.0
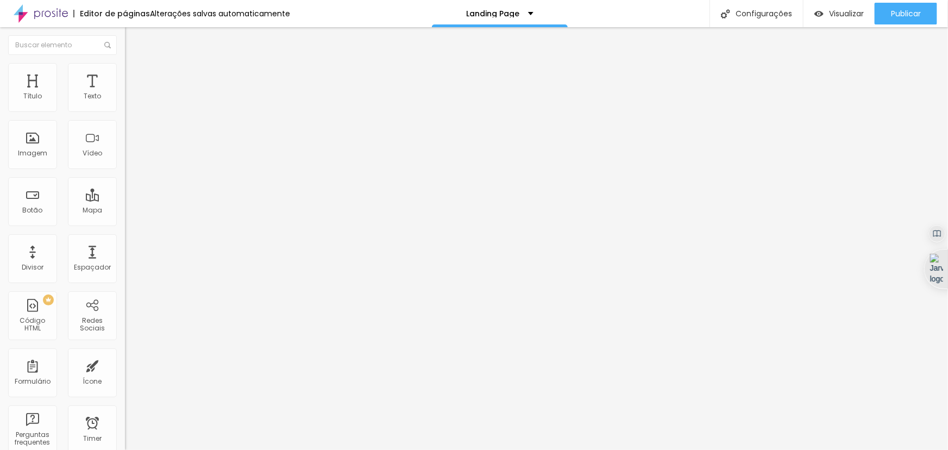
click at [125, 110] on img at bounding box center [128, 113] width 7 height 7
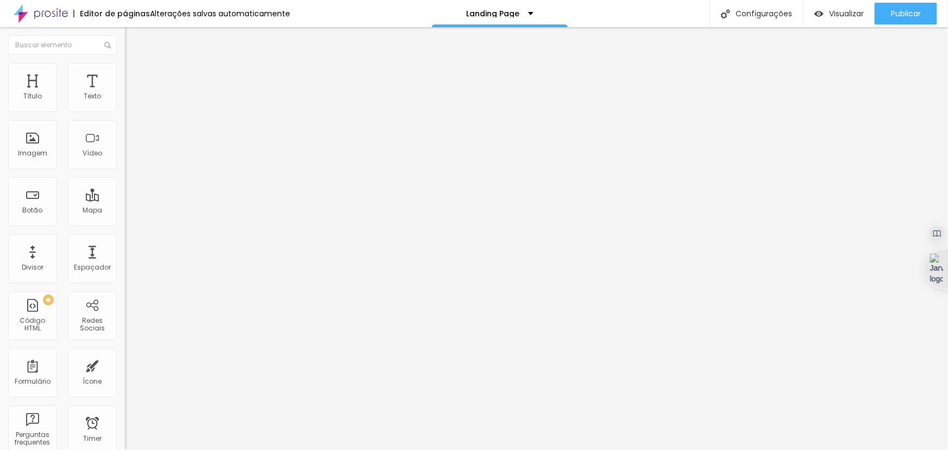
scroll to position [162, 0]
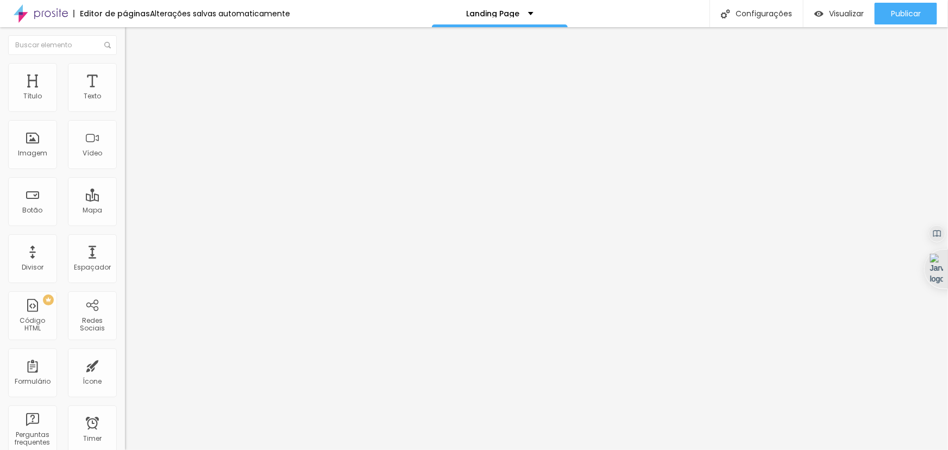
drag, startPoint x: 552, startPoint y: 337, endPoint x: 481, endPoint y: 331, distance: 71.3
drag, startPoint x: 336, startPoint y: 339, endPoint x: 303, endPoint y: 337, distance: 33.2
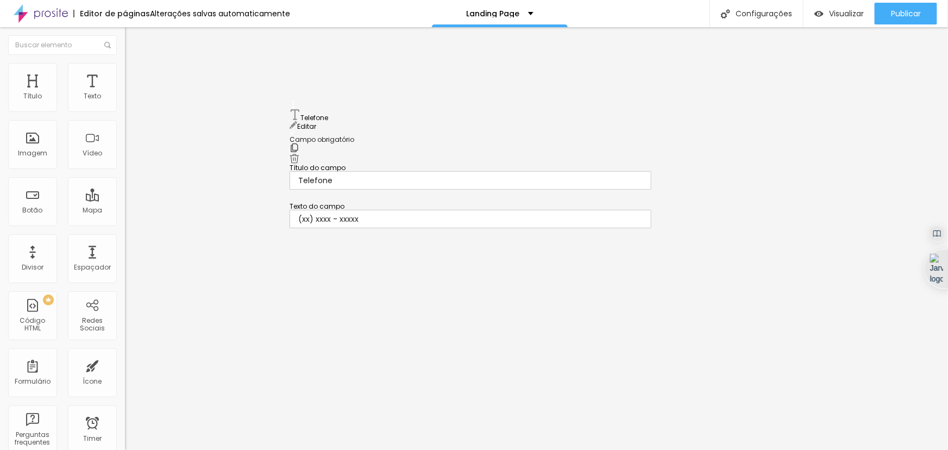
drag, startPoint x: 292, startPoint y: 297, endPoint x: 257, endPoint y: 114, distance: 186.4
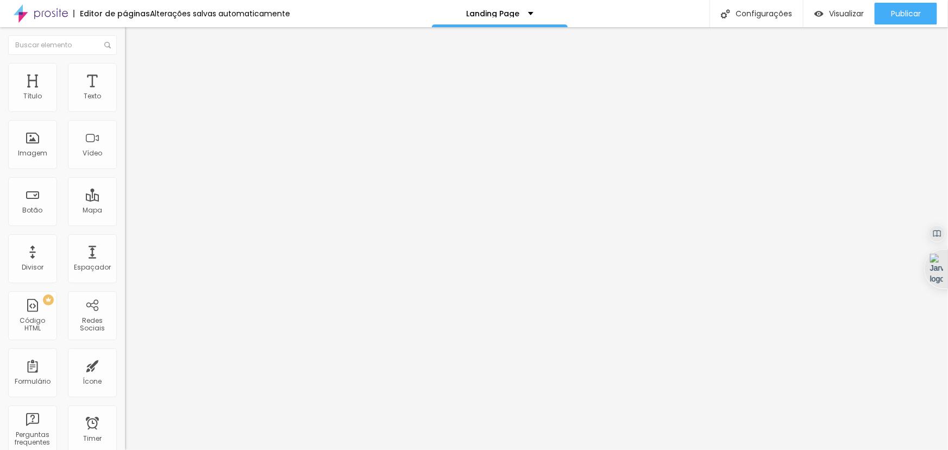
scroll to position [14, 0]
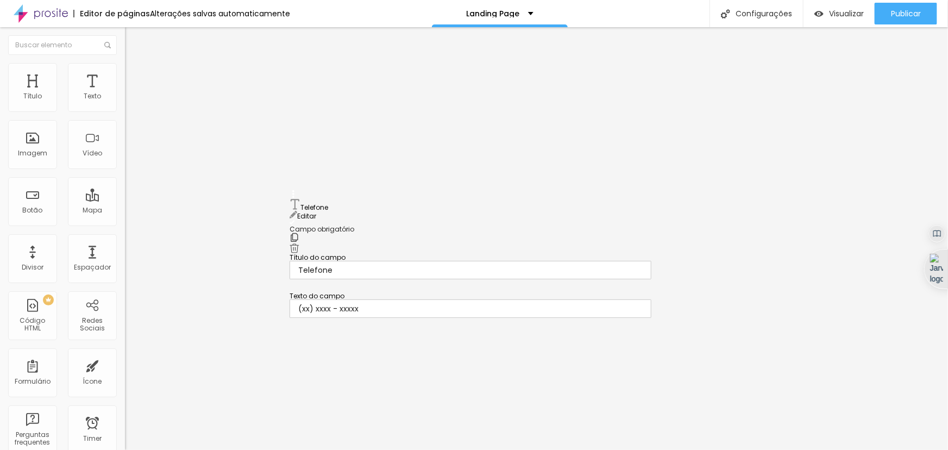
drag, startPoint x: 292, startPoint y: 257, endPoint x: 285, endPoint y: 200, distance: 57.0
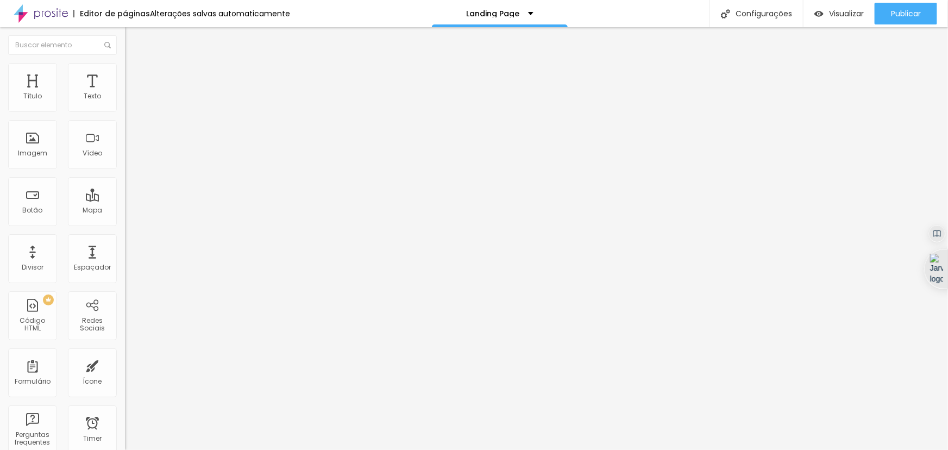
drag, startPoint x: 420, startPoint y: 237, endPoint x: 309, endPoint y: 235, distance: 111.4
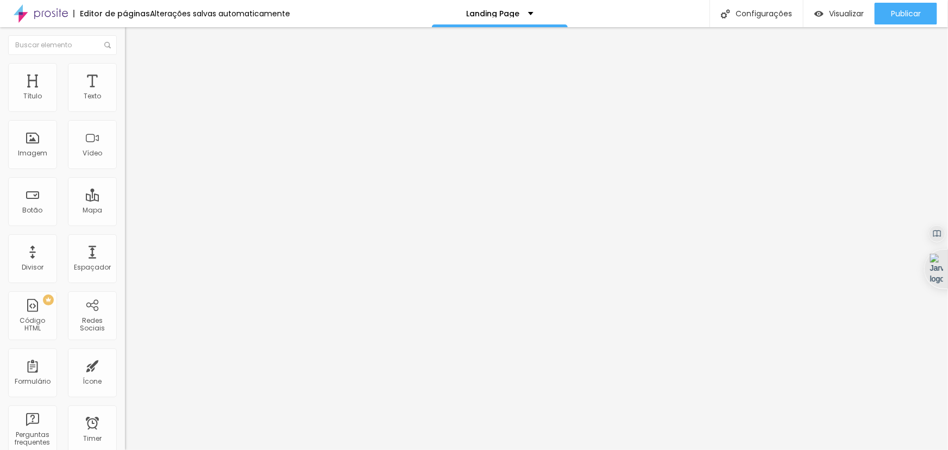
click at [816, 11] on img "button" at bounding box center [818, 13] width 9 height 9
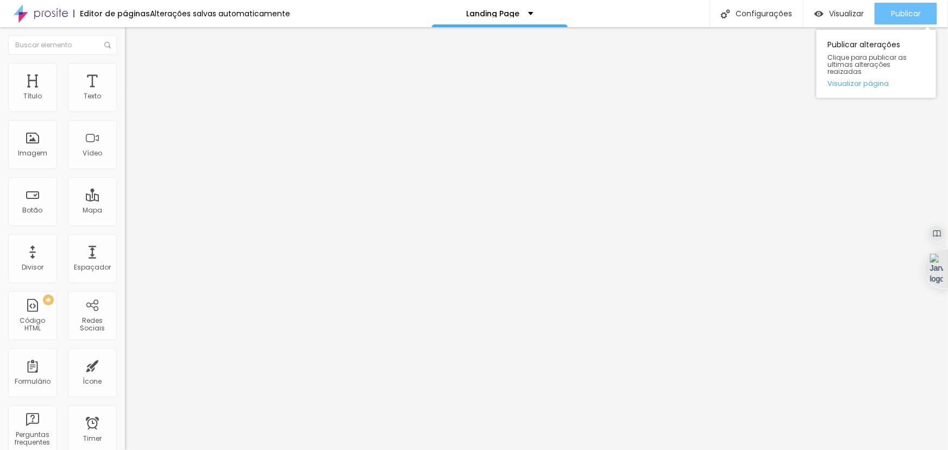
click at [902, 16] on span "Publicar" at bounding box center [906, 13] width 30 height 9
click at [125, 74] on li "Avançado" at bounding box center [187, 79] width 125 height 11
click at [125, 66] on img at bounding box center [130, 68] width 10 height 10
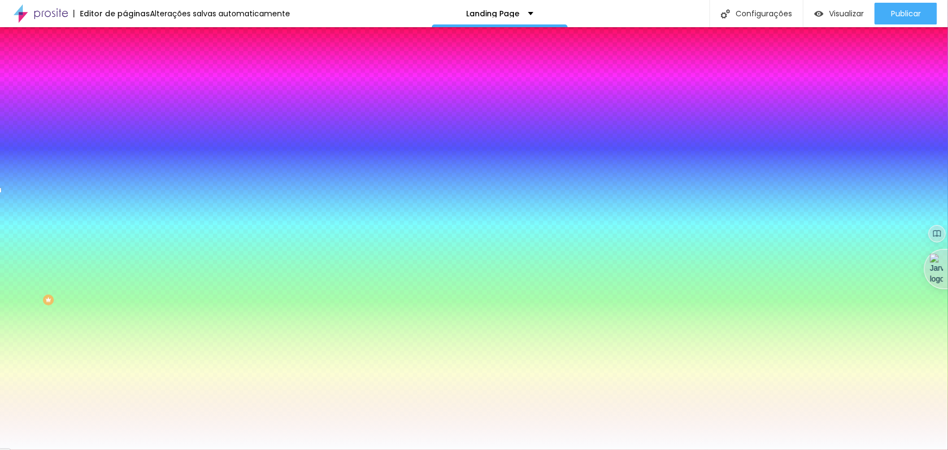
click at [125, 63] on li "Conteúdo" at bounding box center [187, 57] width 125 height 11
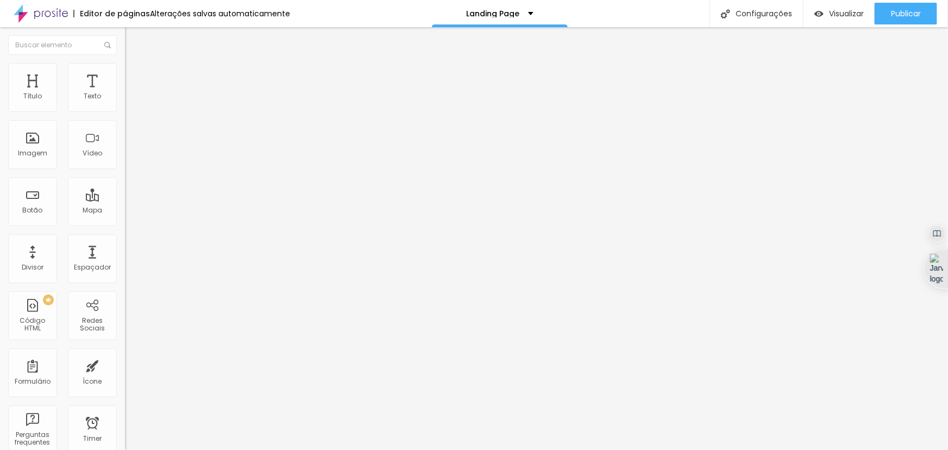
click at [125, 110] on img at bounding box center [128, 113] width 7 height 7
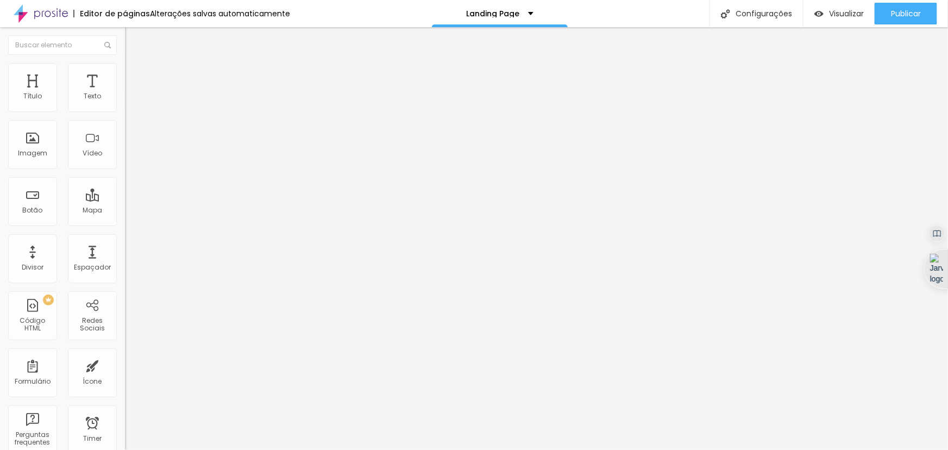
click at [133, 39] on img "button" at bounding box center [137, 39] width 9 height 9
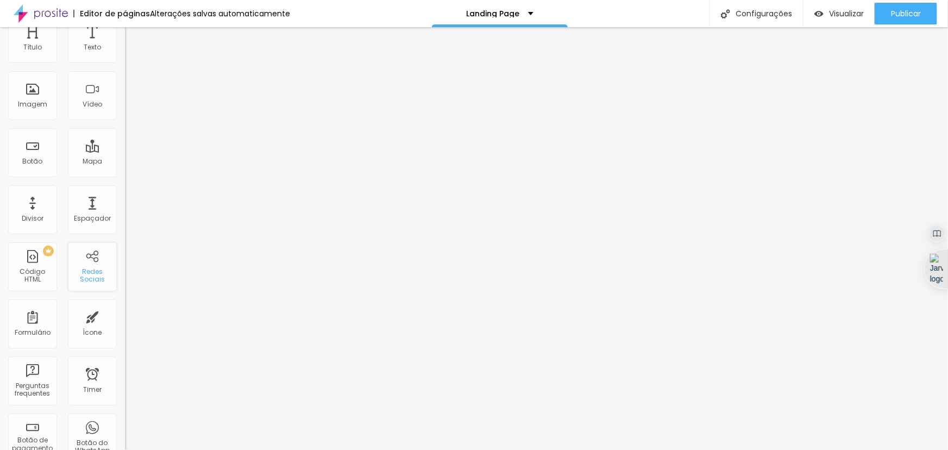
scroll to position [0, 0]
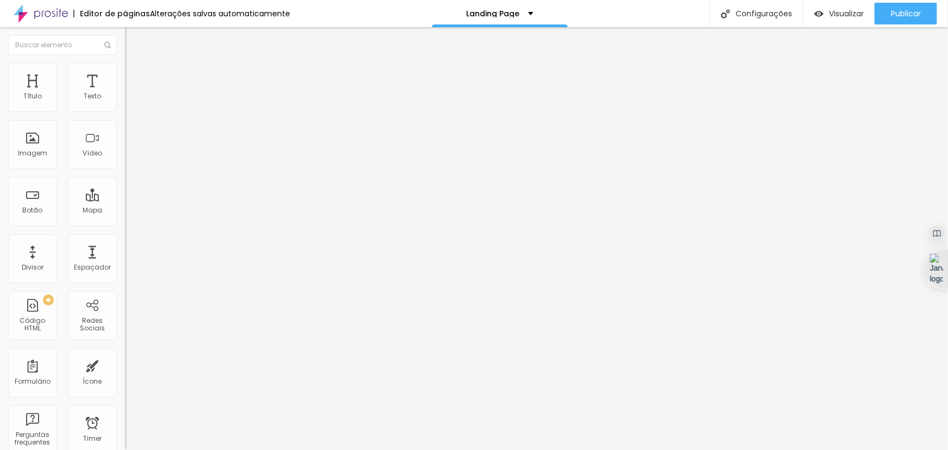
click at [125, 110] on img at bounding box center [129, 114] width 8 height 8
click at [125, 432] on img at bounding box center [129, 436] width 8 height 8
click at [125, 64] on img at bounding box center [130, 68] width 10 height 10
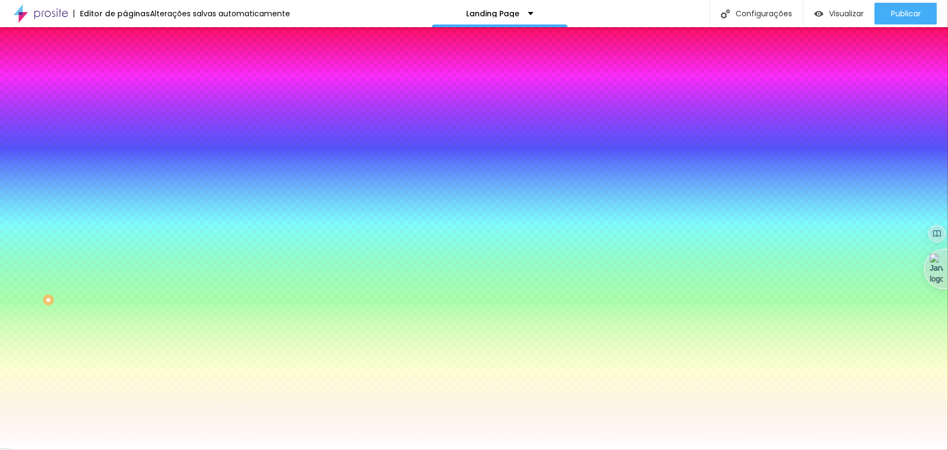
click at [125, 148] on div at bounding box center [187, 148] width 125 height 0
drag, startPoint x: 22, startPoint y: 218, endPoint x: 0, endPoint y: 190, distance: 36.0
click at [125, 190] on div "Imagem de fundo Adicionar imagem Efeito da Imagem Nenhum Nenhum Parallax Cor de…" at bounding box center [187, 155] width 125 height 141
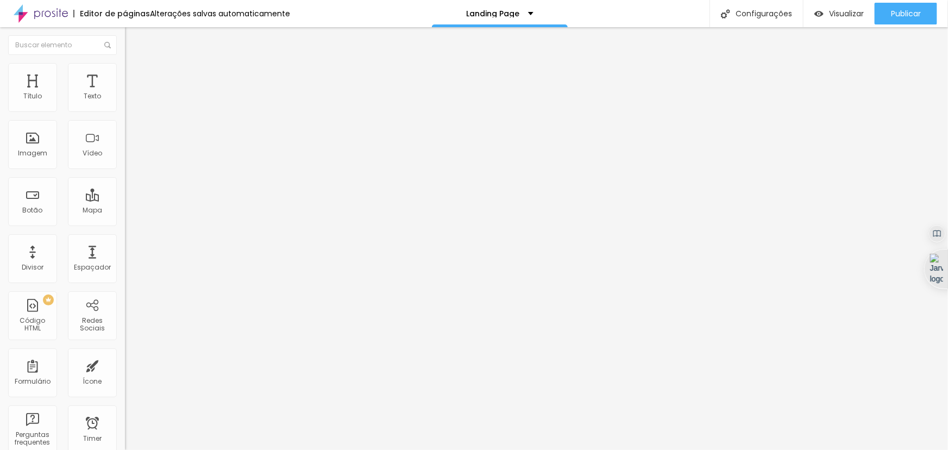
click at [125, 67] on img at bounding box center [130, 68] width 10 height 10
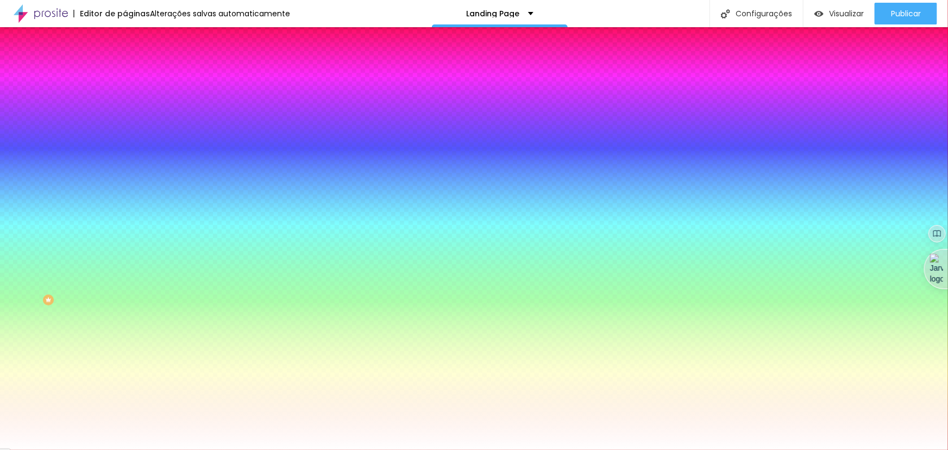
click at [125, 148] on div at bounding box center [187, 148] width 125 height 0
drag, startPoint x: 49, startPoint y: 220, endPoint x: 0, endPoint y: 201, distance: 52.9
click at [125, 201] on div "Imagem de fundo Adicionar imagem Efeito da Imagem Nenhum Nenhum Parallax Cor de…" at bounding box center [187, 155] width 125 height 141
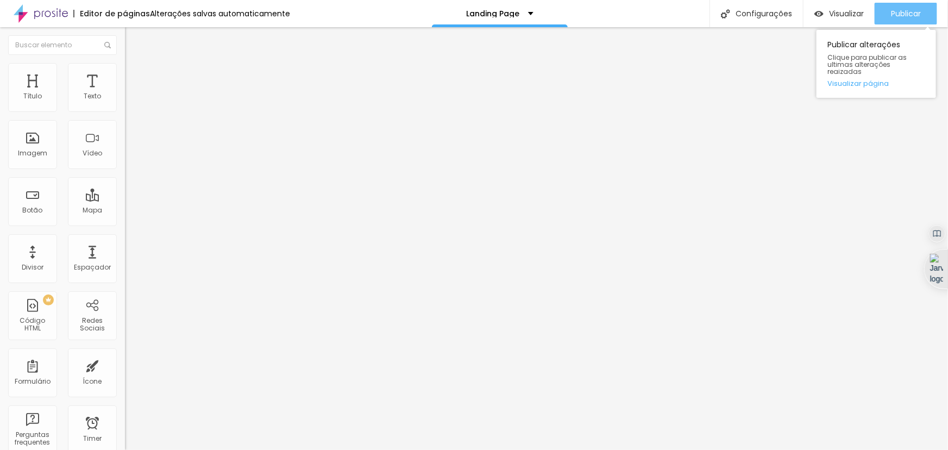
click at [886, 10] on button "Publicar" at bounding box center [905, 14] width 62 height 22
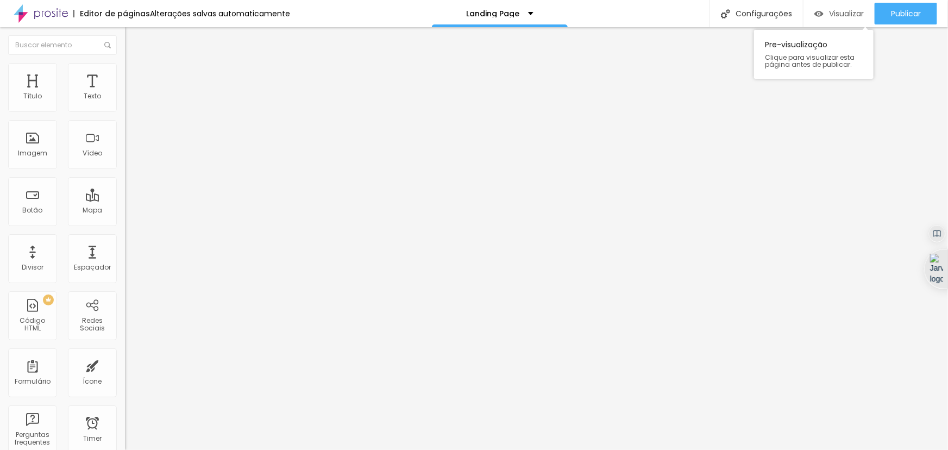
click at [816, 12] on img "button" at bounding box center [818, 13] width 9 height 9
click at [125, 223] on input "[URL][DOMAIN_NAME]" at bounding box center [190, 218] width 130 height 11
click at [825, 17] on div "Visualizar" at bounding box center [838, 13] width 49 height 9
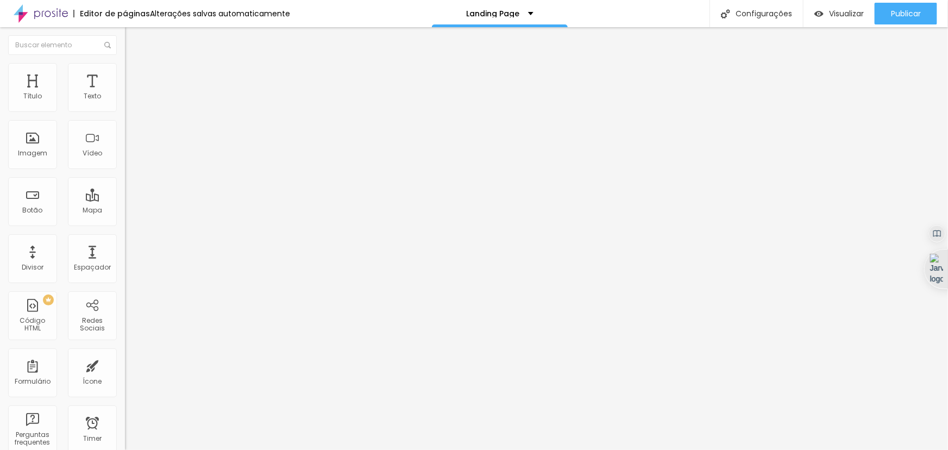
click at [125, 220] on input "[URL][DOMAIN_NAME]" at bounding box center [190, 218] width 130 height 11
click at [125, 224] on input "[URL][DOMAIN_NAME]" at bounding box center [190, 218] width 130 height 11
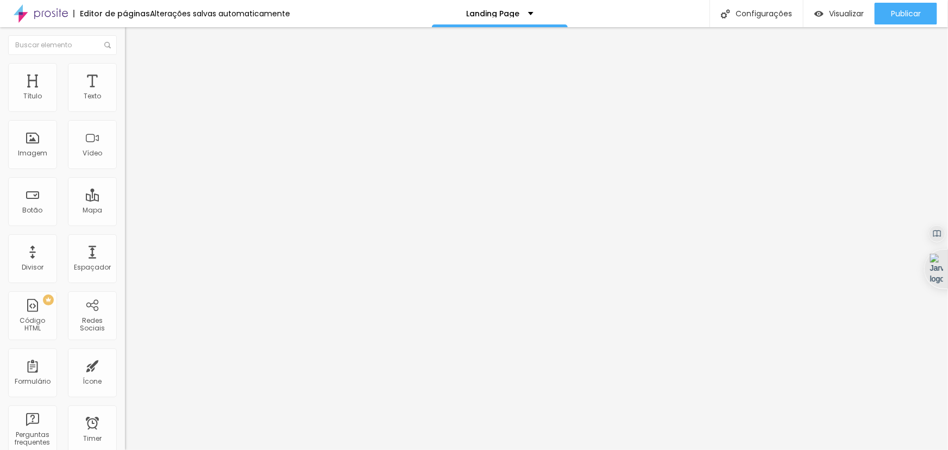
click at [125, 224] on input "[URL][DOMAIN_NAME]" at bounding box center [190, 218] width 130 height 11
paste input "aniversario_infantil-2"
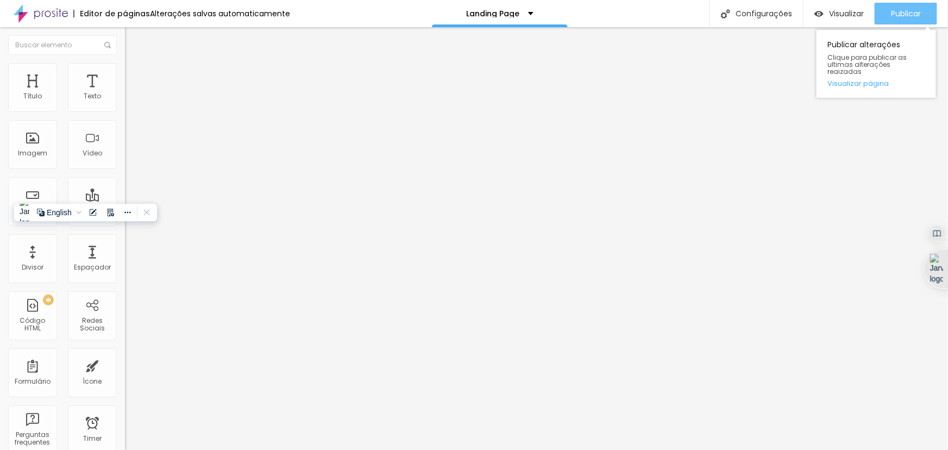
type input "[URL][DOMAIN_NAME]"
click at [897, 11] on span "Publicar" at bounding box center [906, 13] width 30 height 9
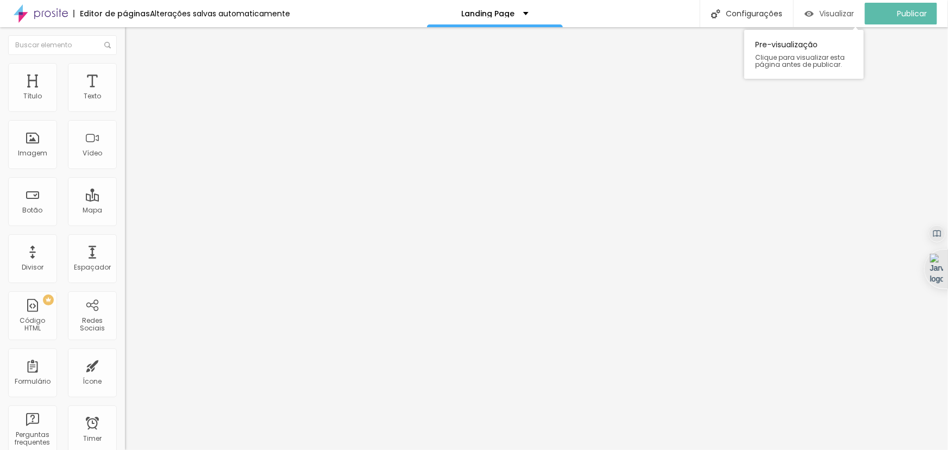
click at [836, 11] on span "Visualizar" at bounding box center [836, 13] width 35 height 9
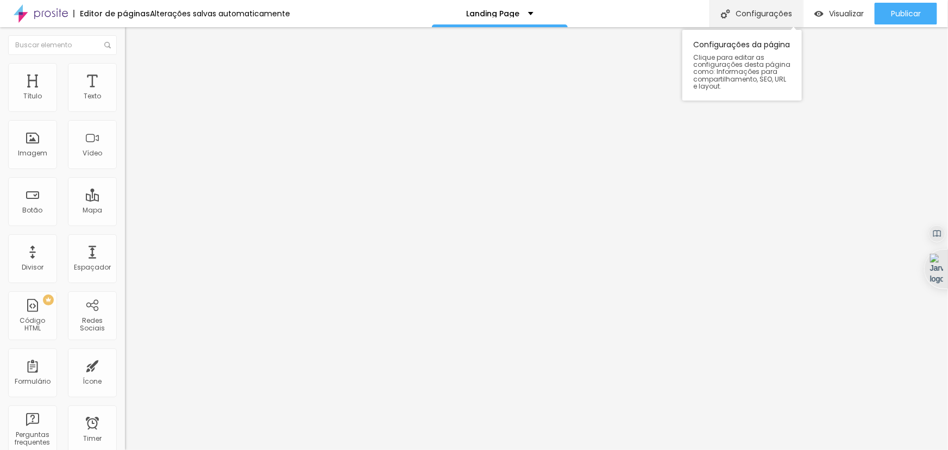
click at [758, 22] on div "Configurações" at bounding box center [755, 13] width 93 height 27
